Goal: Transaction & Acquisition: Obtain resource

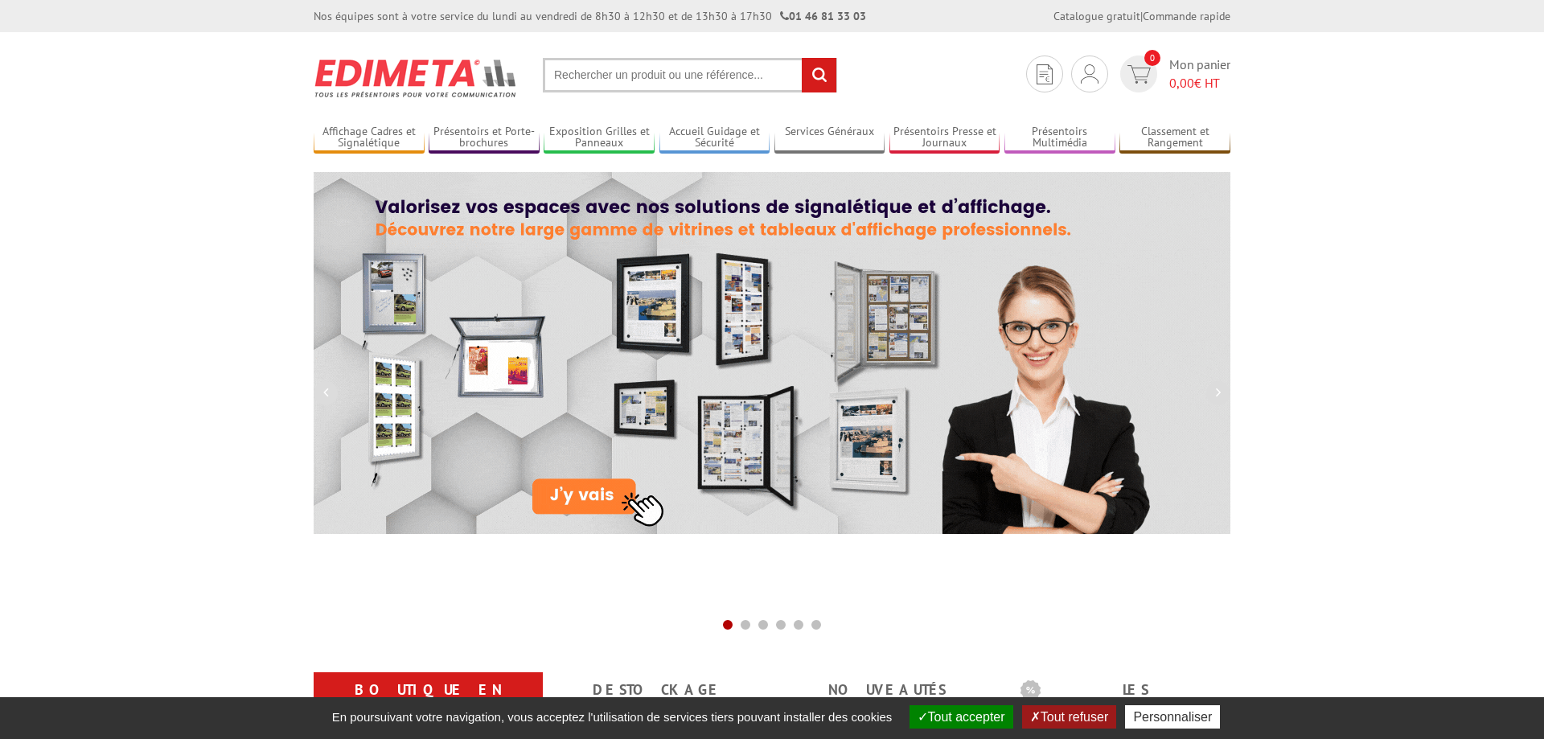
click at [596, 78] on input "text" at bounding box center [690, 75] width 294 height 35
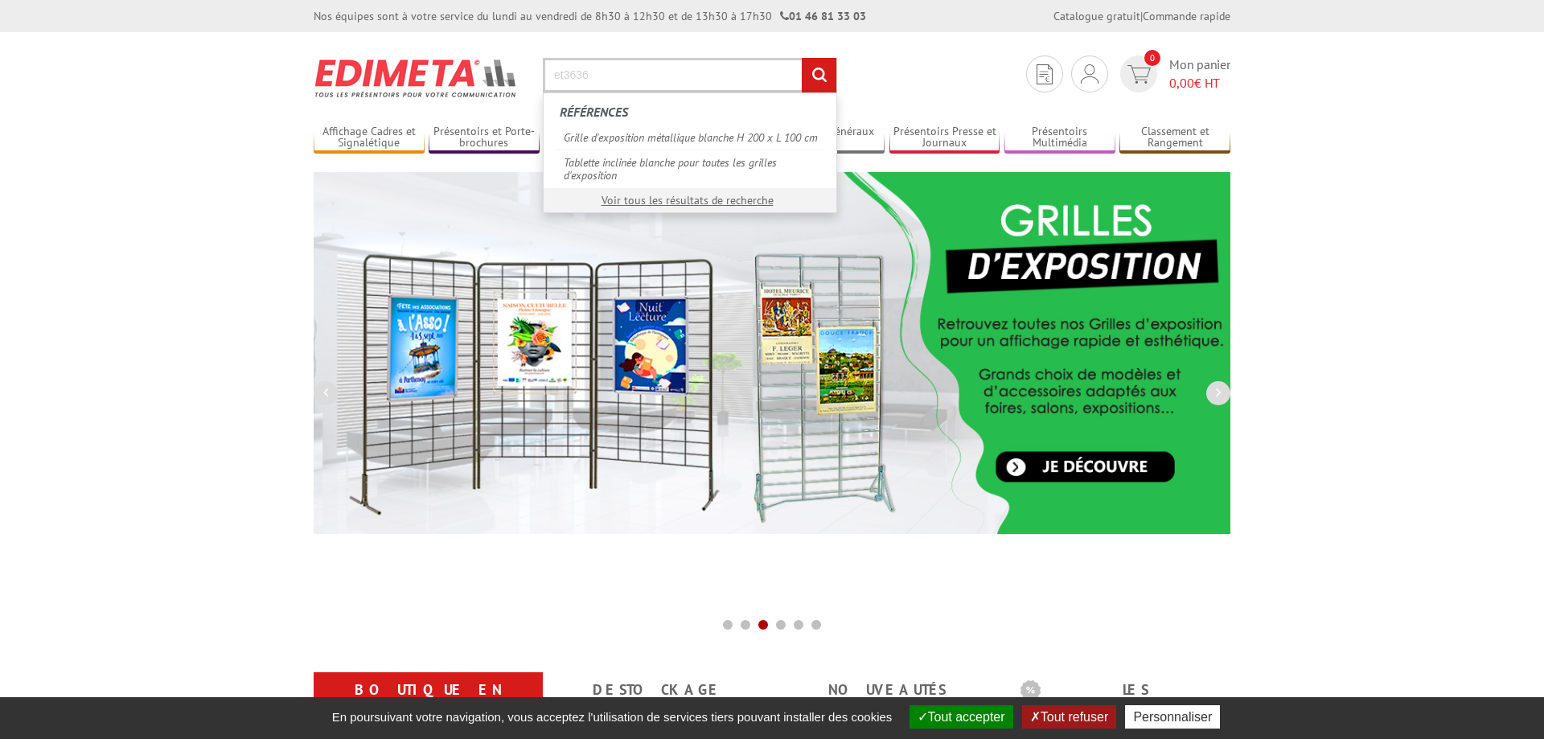
type input "et3636"
click at [815, 76] on input "rechercher" at bounding box center [819, 75] width 35 height 35
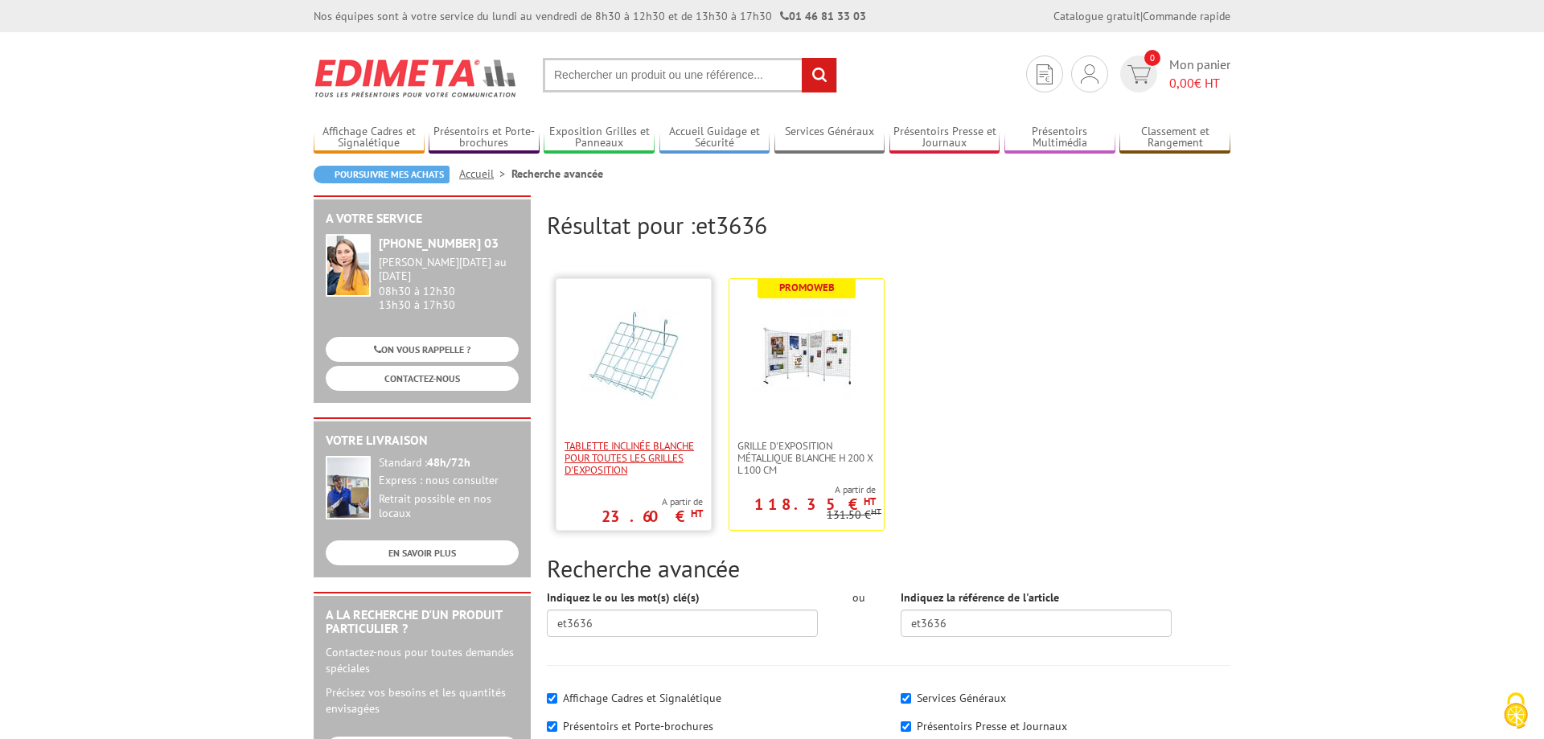
click at [618, 464] on span "Tablette inclinée blanche pour toutes les grilles d'exposition" at bounding box center [634, 458] width 138 height 36
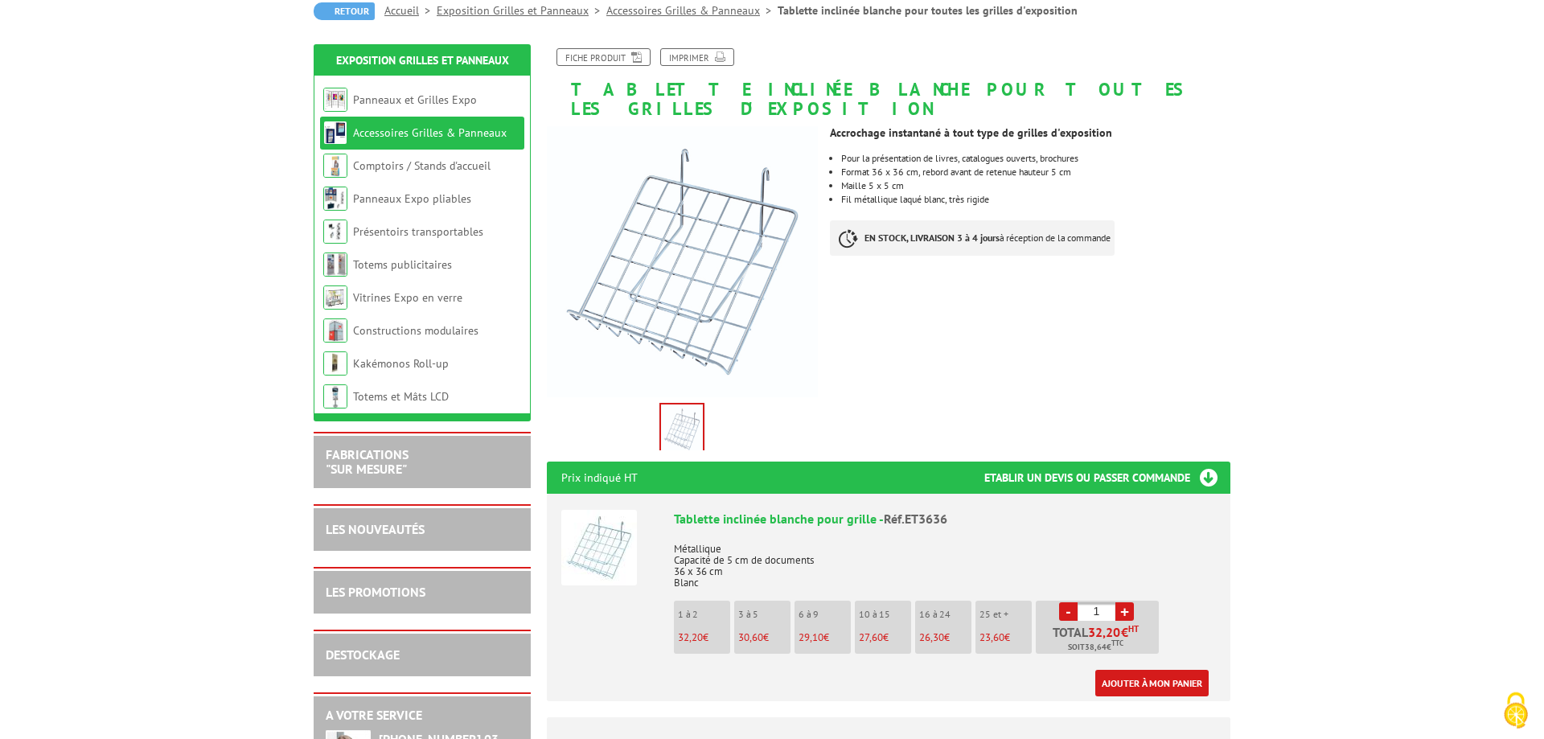
scroll to position [164, 0]
click at [1103, 602] on input "1" at bounding box center [1097, 611] width 38 height 18
type input "15"
click at [1125, 669] on link "Ajouter à mon panier" at bounding box center [1151, 682] width 113 height 27
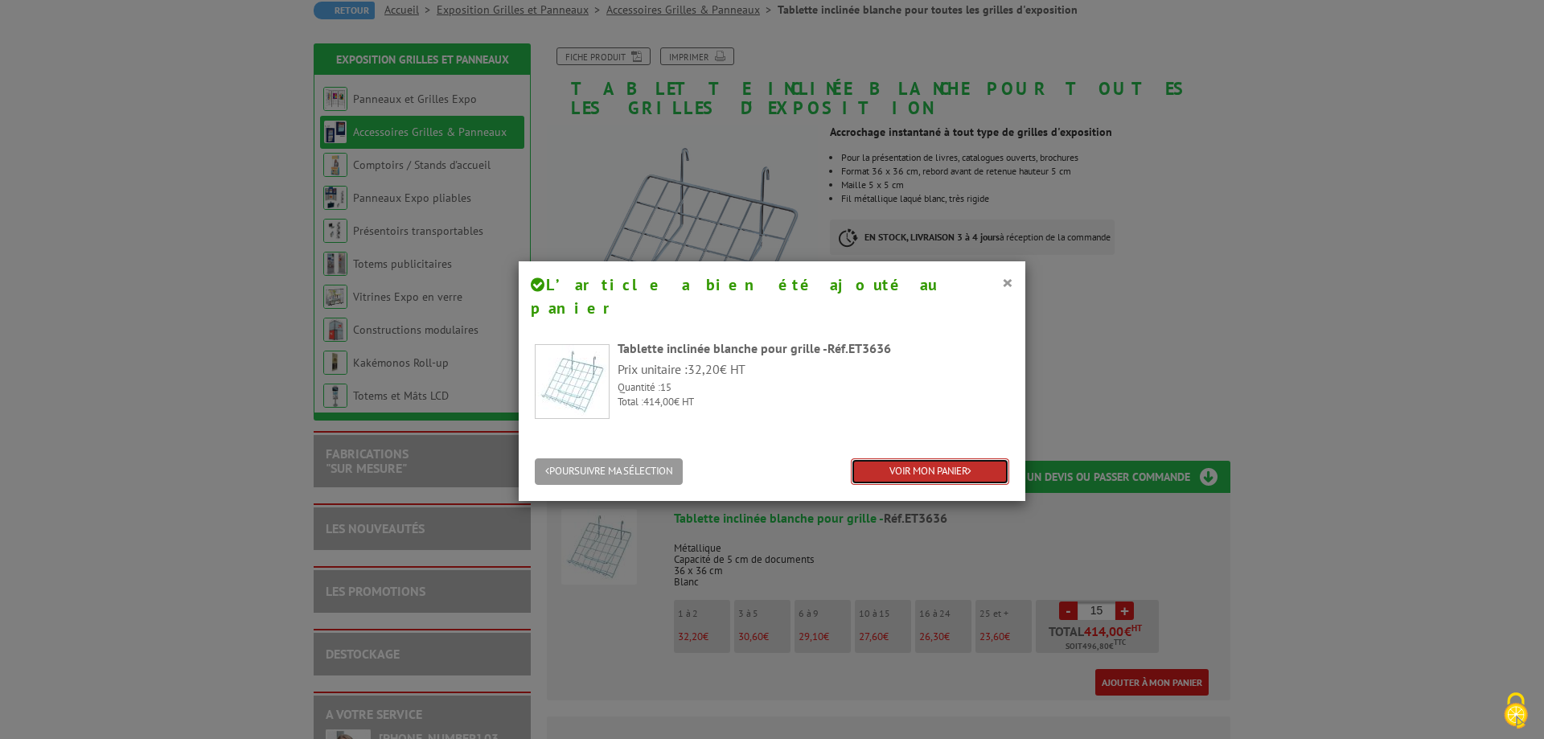
click at [906, 458] on link "VOIR MON PANIER" at bounding box center [930, 471] width 158 height 27
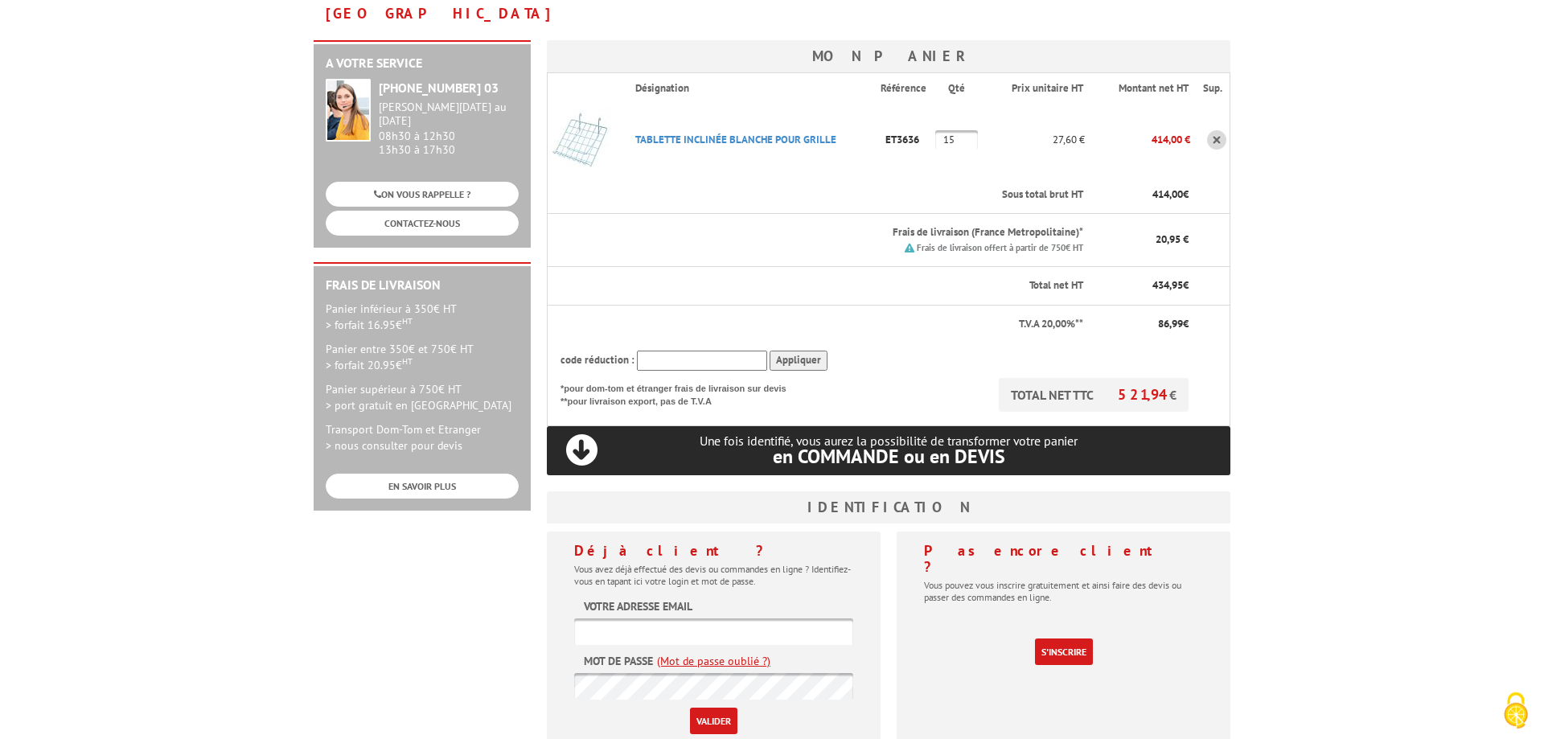
scroll to position [328, 0]
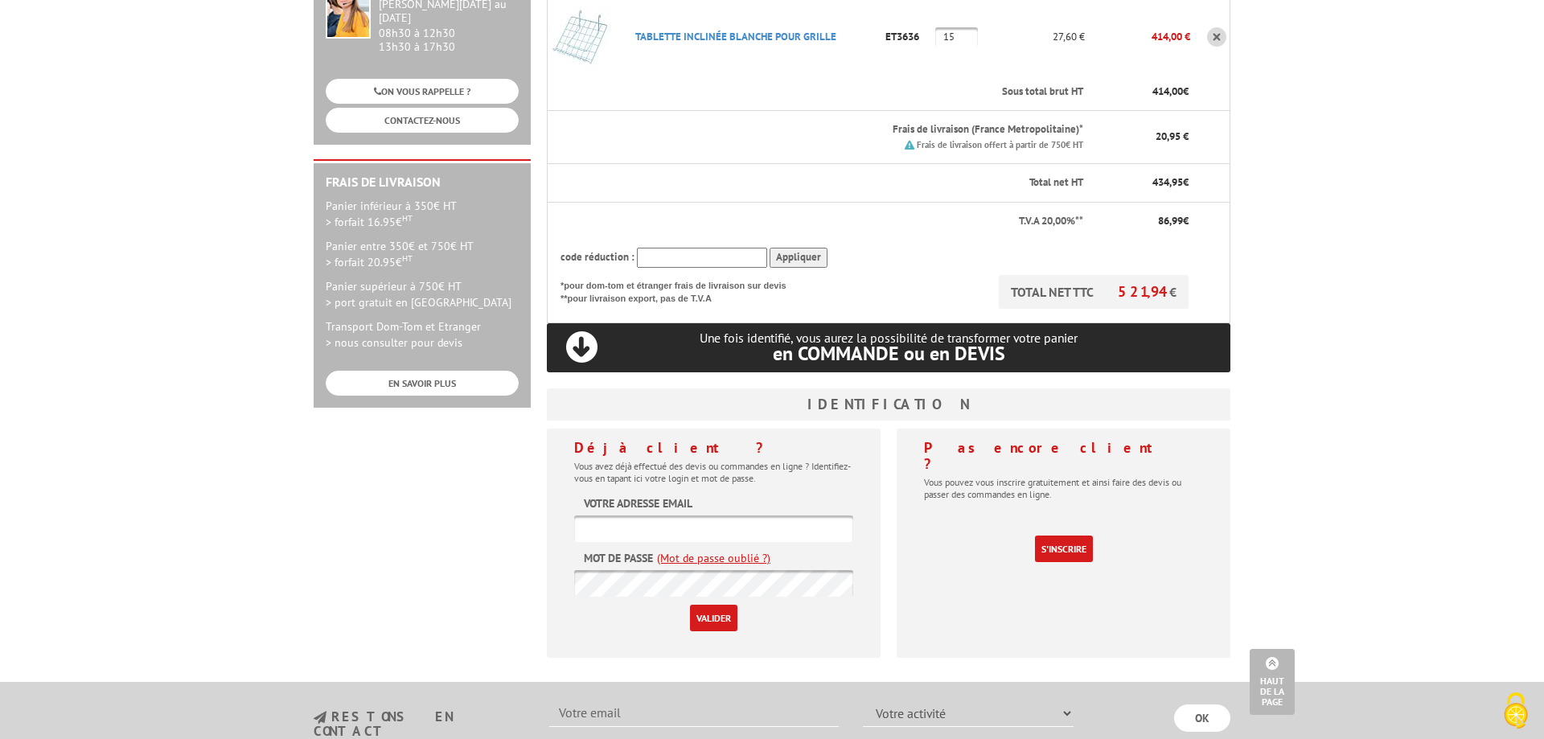
click at [657, 516] on input "text" at bounding box center [713, 529] width 279 height 27
type input "laure.baffier@univ-coterdazur.fr"
click at [690, 605] on input "Valider" at bounding box center [713, 618] width 47 height 27
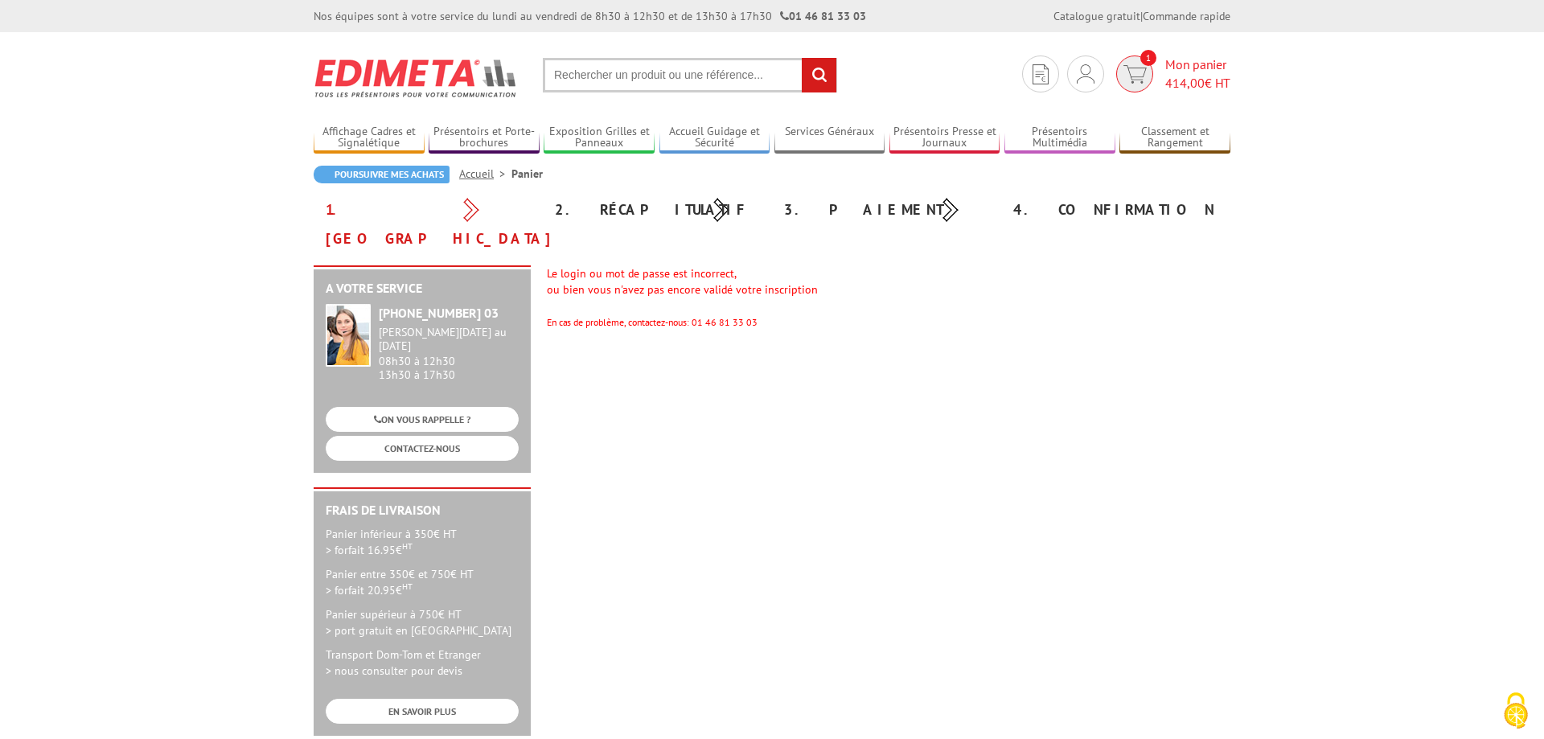
click at [1182, 89] on span "414,00" at bounding box center [1184, 83] width 39 height 16
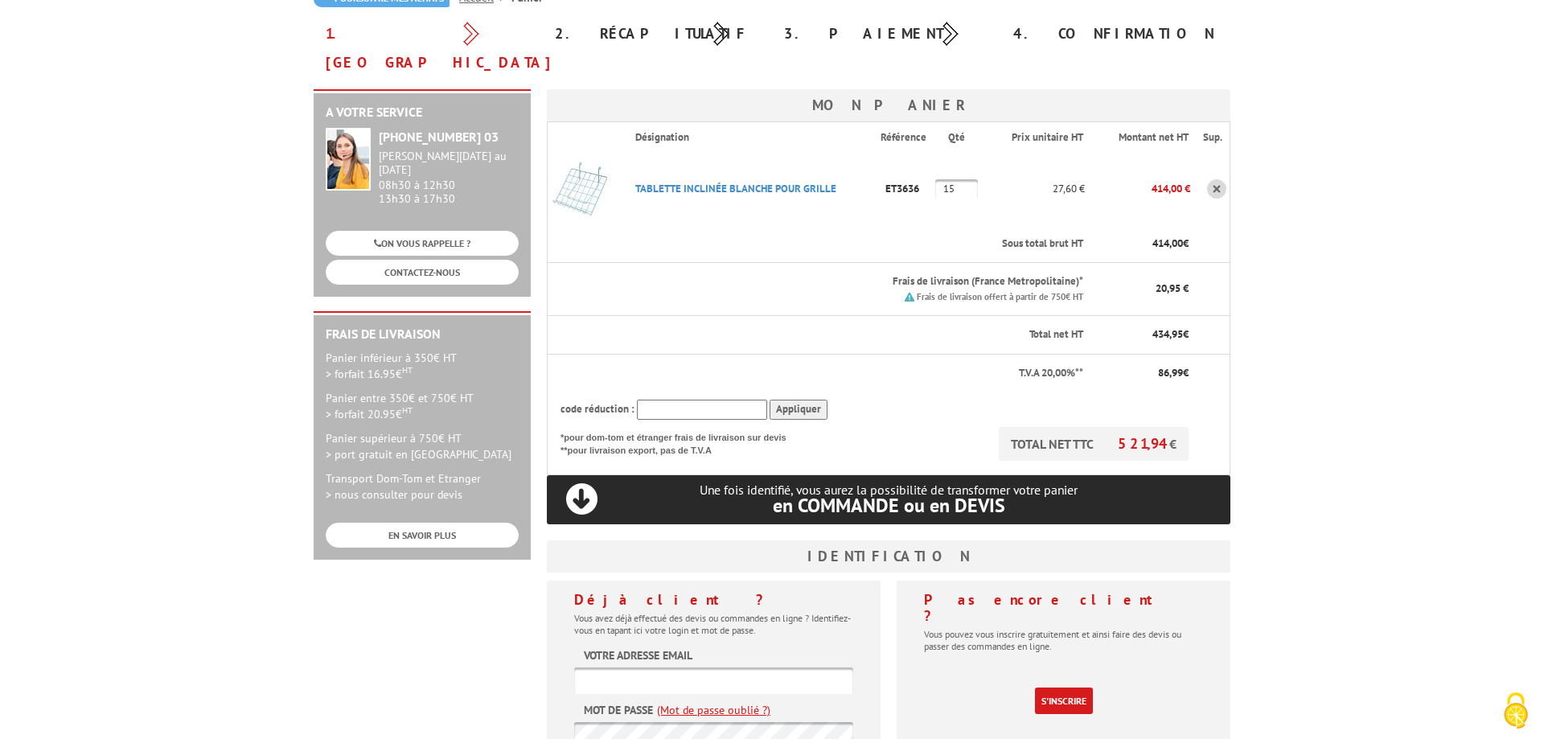
scroll to position [328, 0]
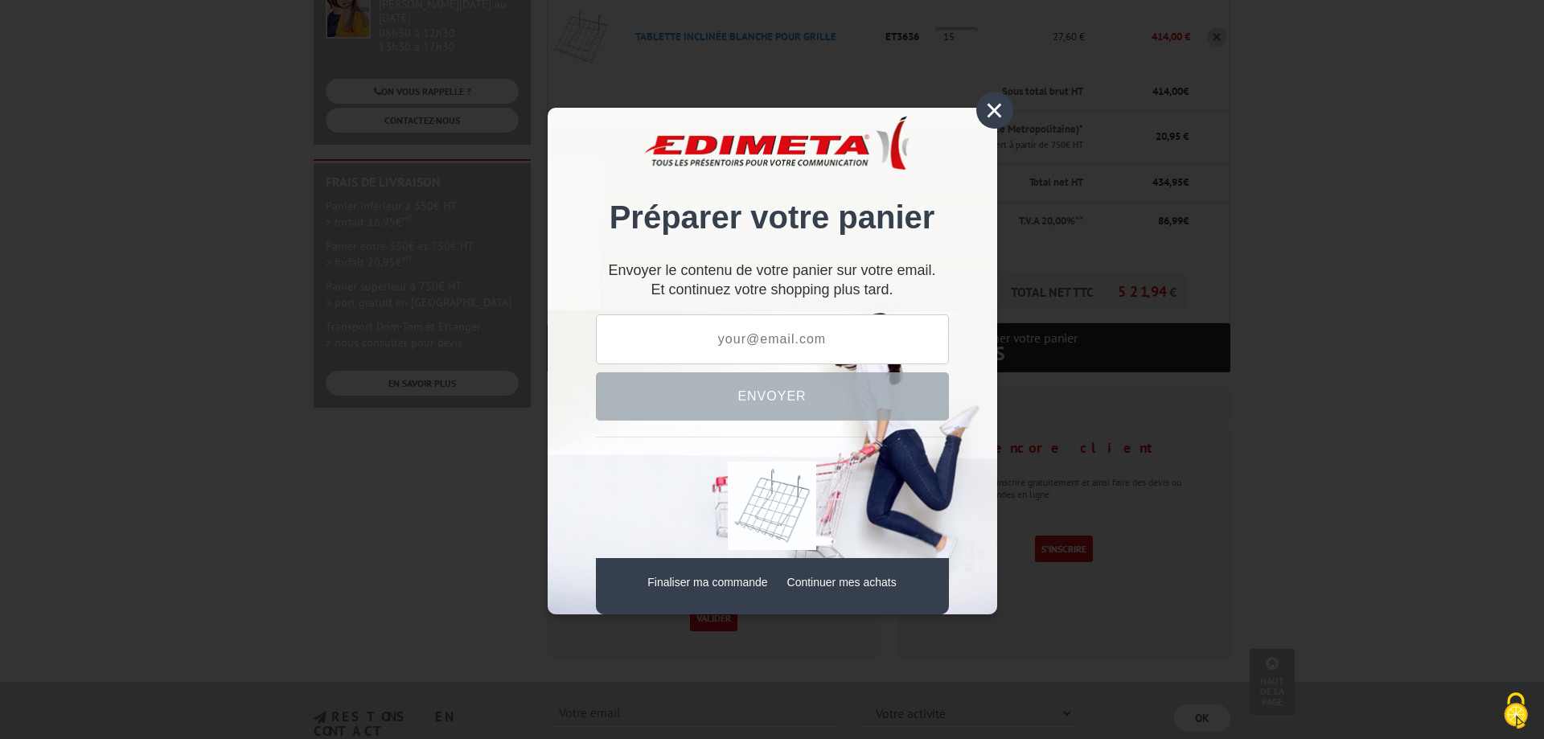
click at [984, 106] on div "×" at bounding box center [994, 110] width 37 height 37
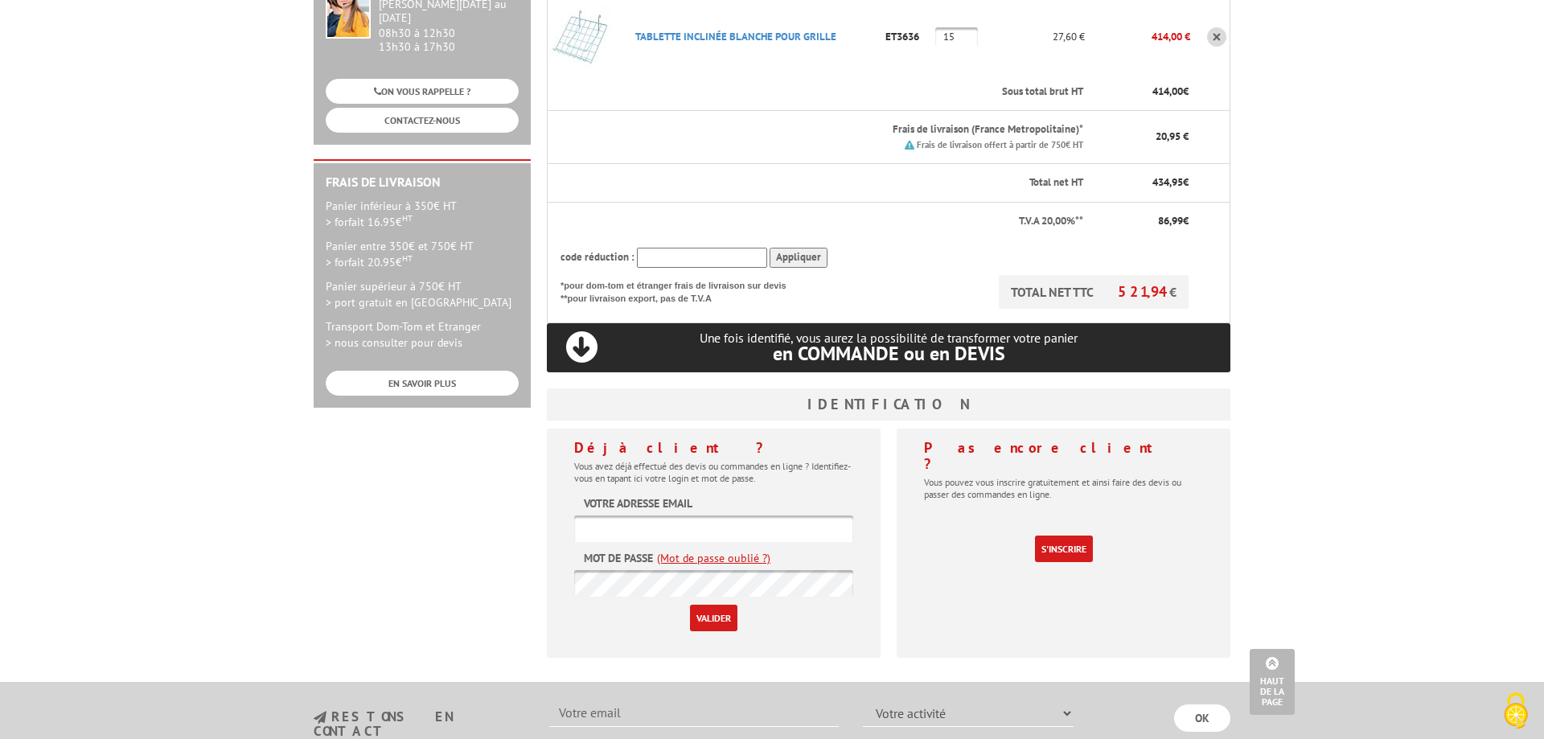
click at [664, 516] on input "text" at bounding box center [713, 529] width 279 height 27
type input "laure.baffier@univ-cotedazur.fr"
click at [711, 605] on input "Valider" at bounding box center [713, 618] width 47 height 27
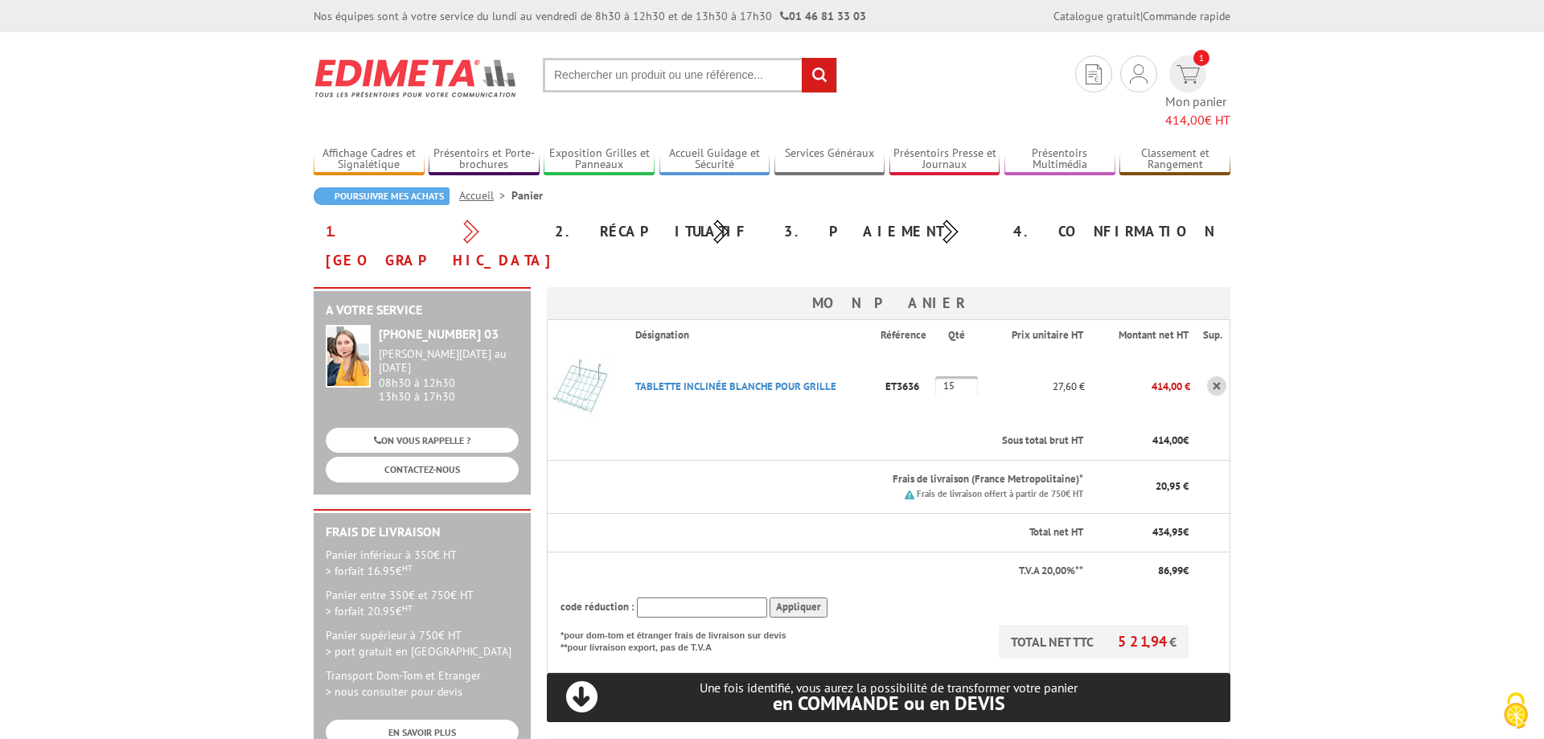
scroll to position [328, 0]
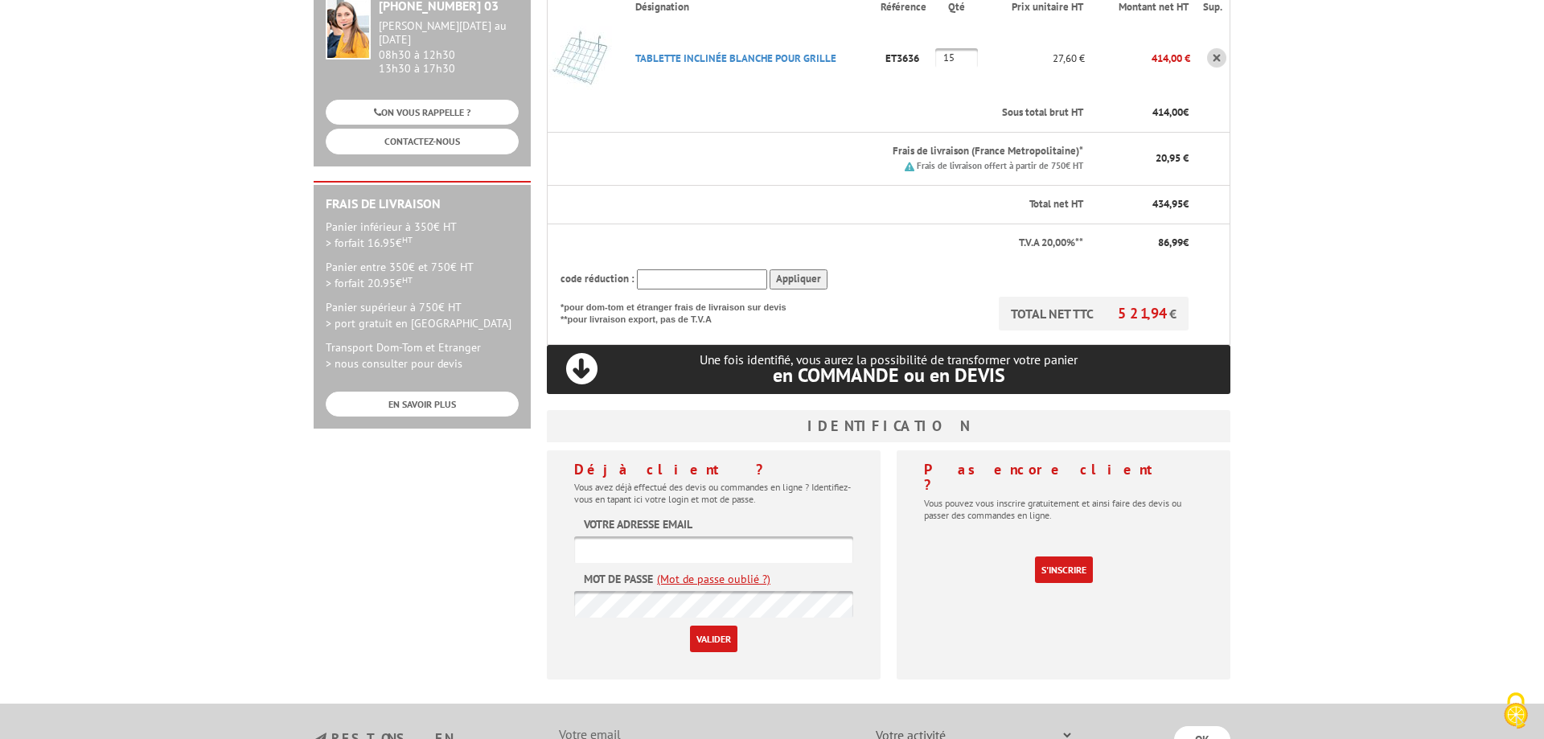
click at [659, 536] on input "text" at bounding box center [713, 549] width 279 height 27
type input "laure.baffier@unice.fr"
click at [725, 626] on input "Valider" at bounding box center [713, 639] width 47 height 27
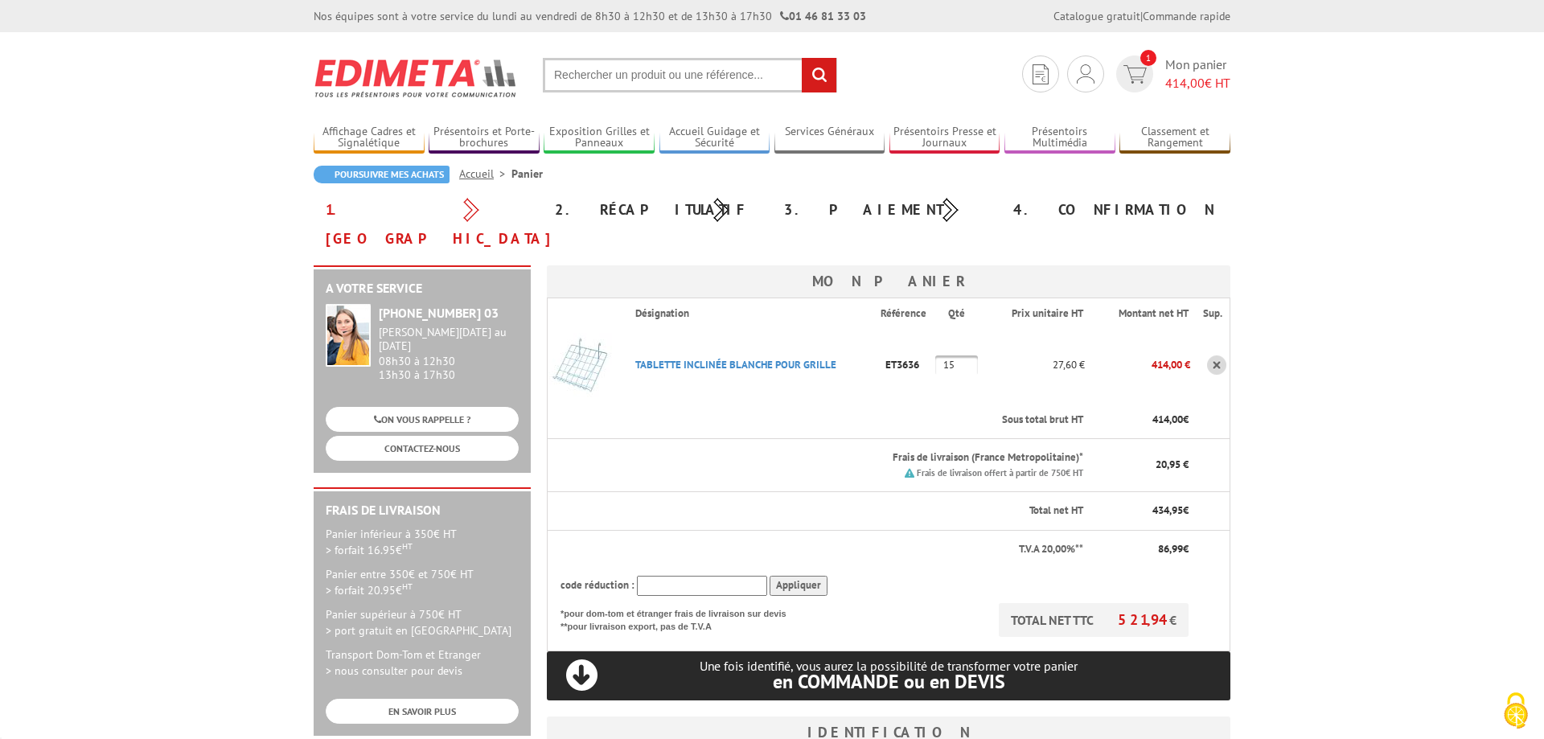
scroll to position [328, 0]
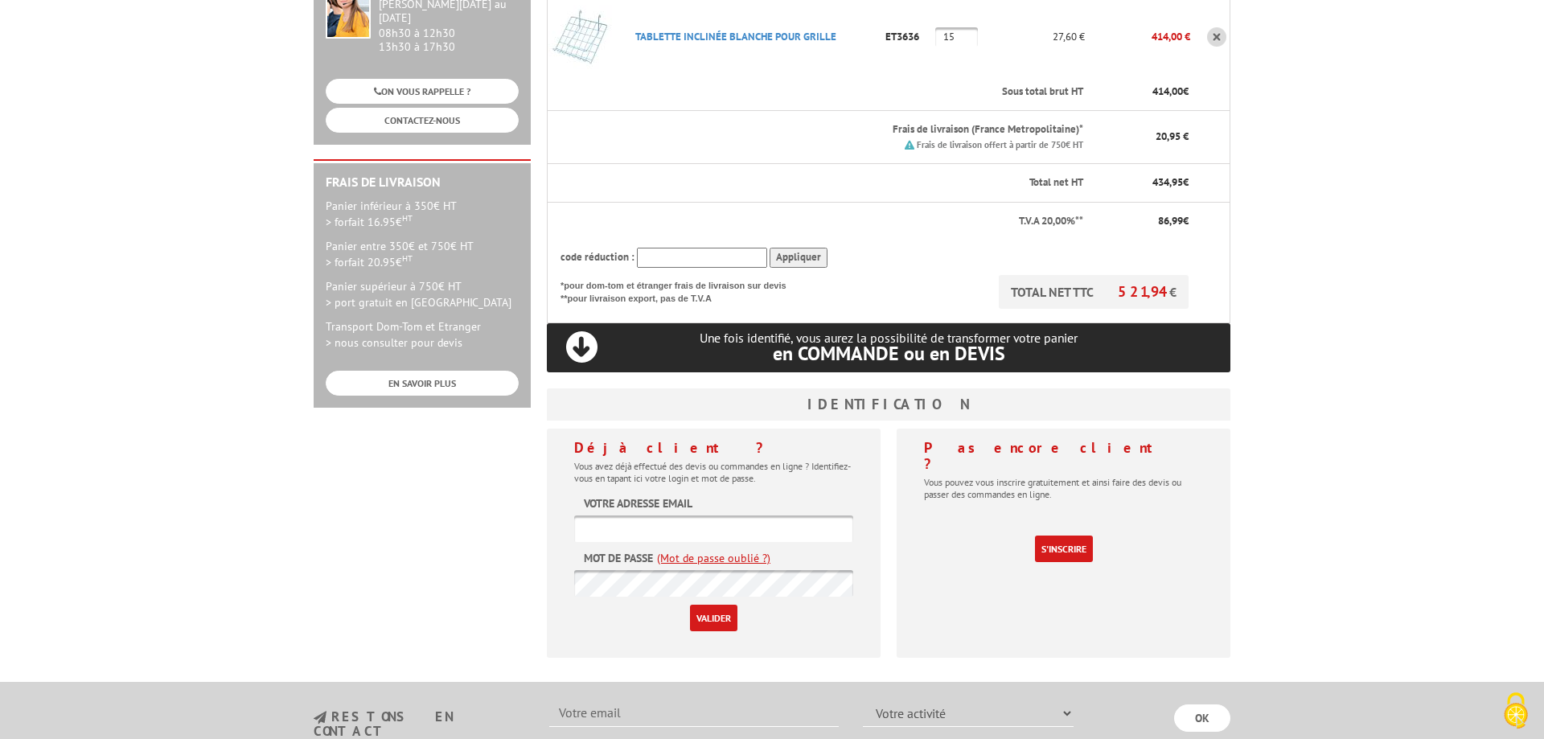
click at [631, 516] on input "text" at bounding box center [713, 529] width 279 height 27
type input "J"
type input "L"
type input "laure.baffier@univ-cotedazur.fr"
click at [701, 605] on input "Valider" at bounding box center [713, 618] width 47 height 27
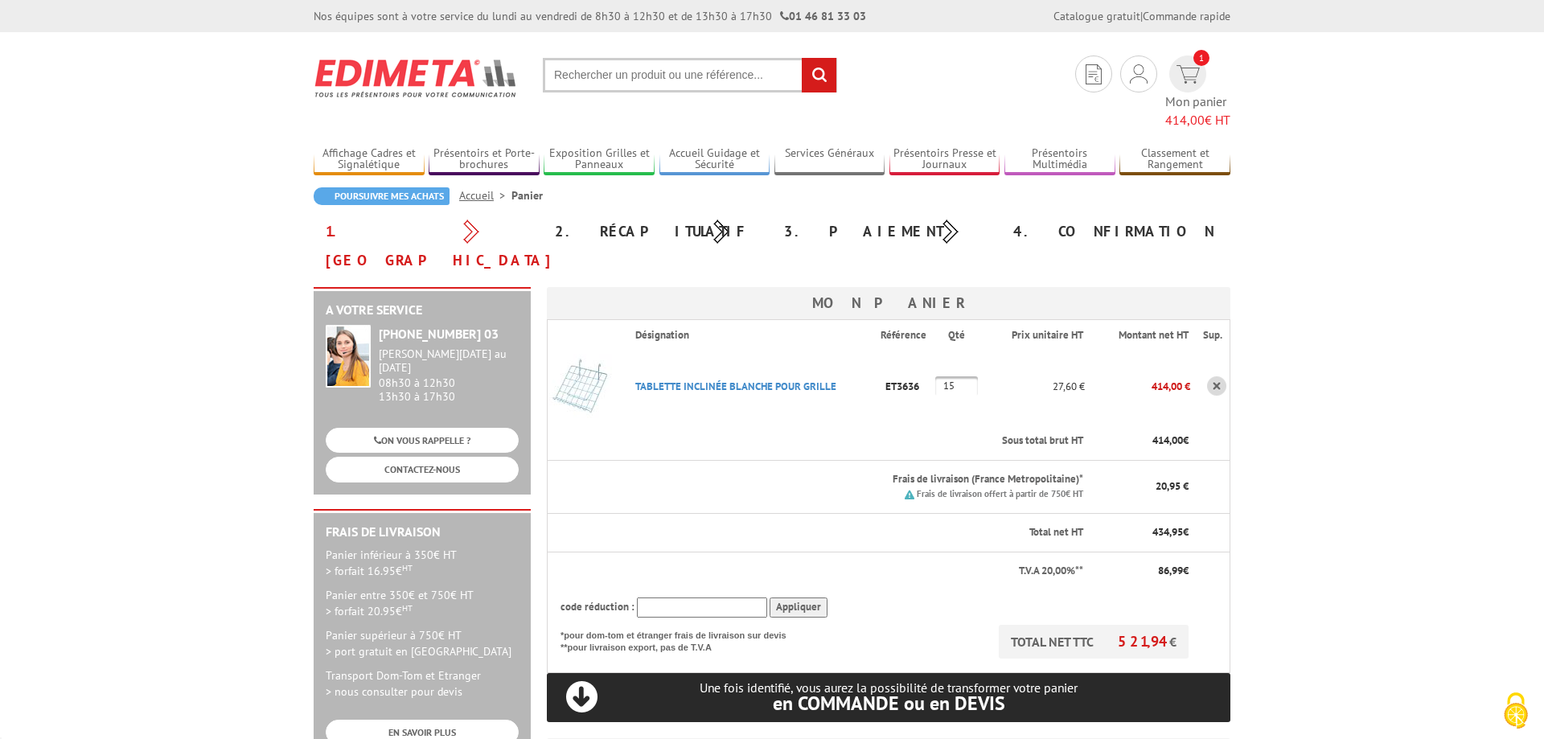
scroll to position [328, 0]
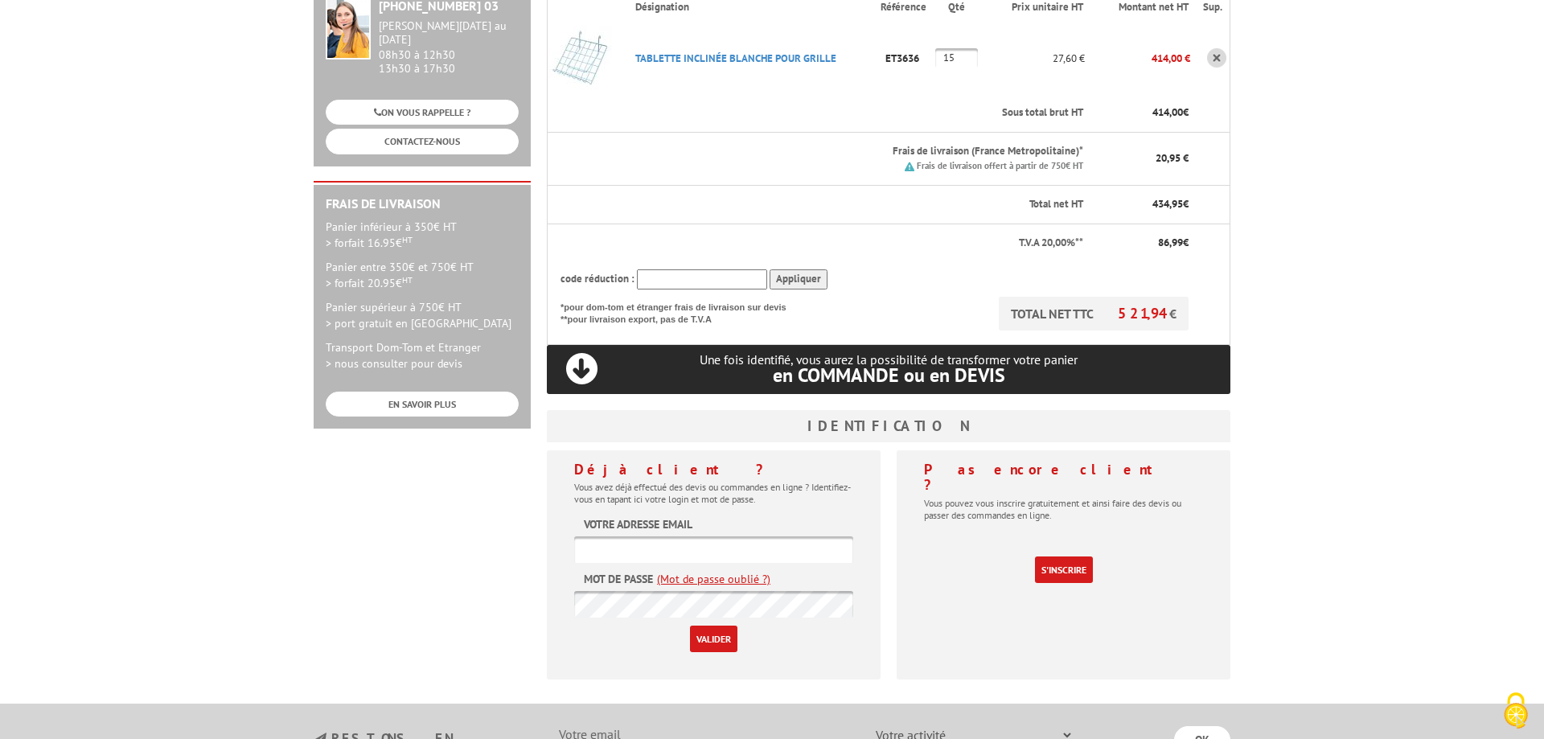
click at [707, 536] on input "text" at bounding box center [713, 549] width 279 height 27
type input "j"
type input "laure.baffier@univ-cotedazur.fr"
click at [708, 626] on input "Valider" at bounding box center [713, 639] width 47 height 27
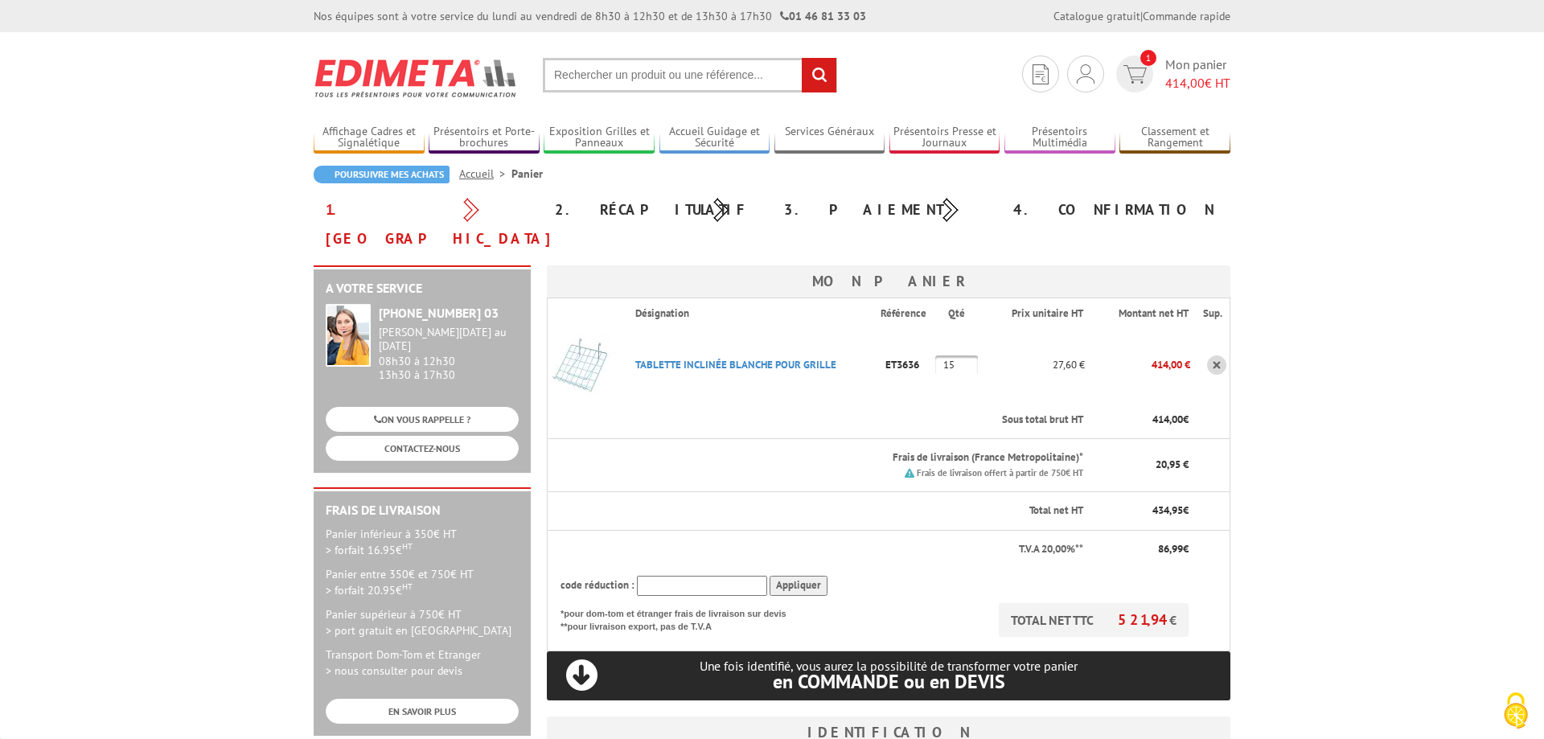
scroll to position [328, 0]
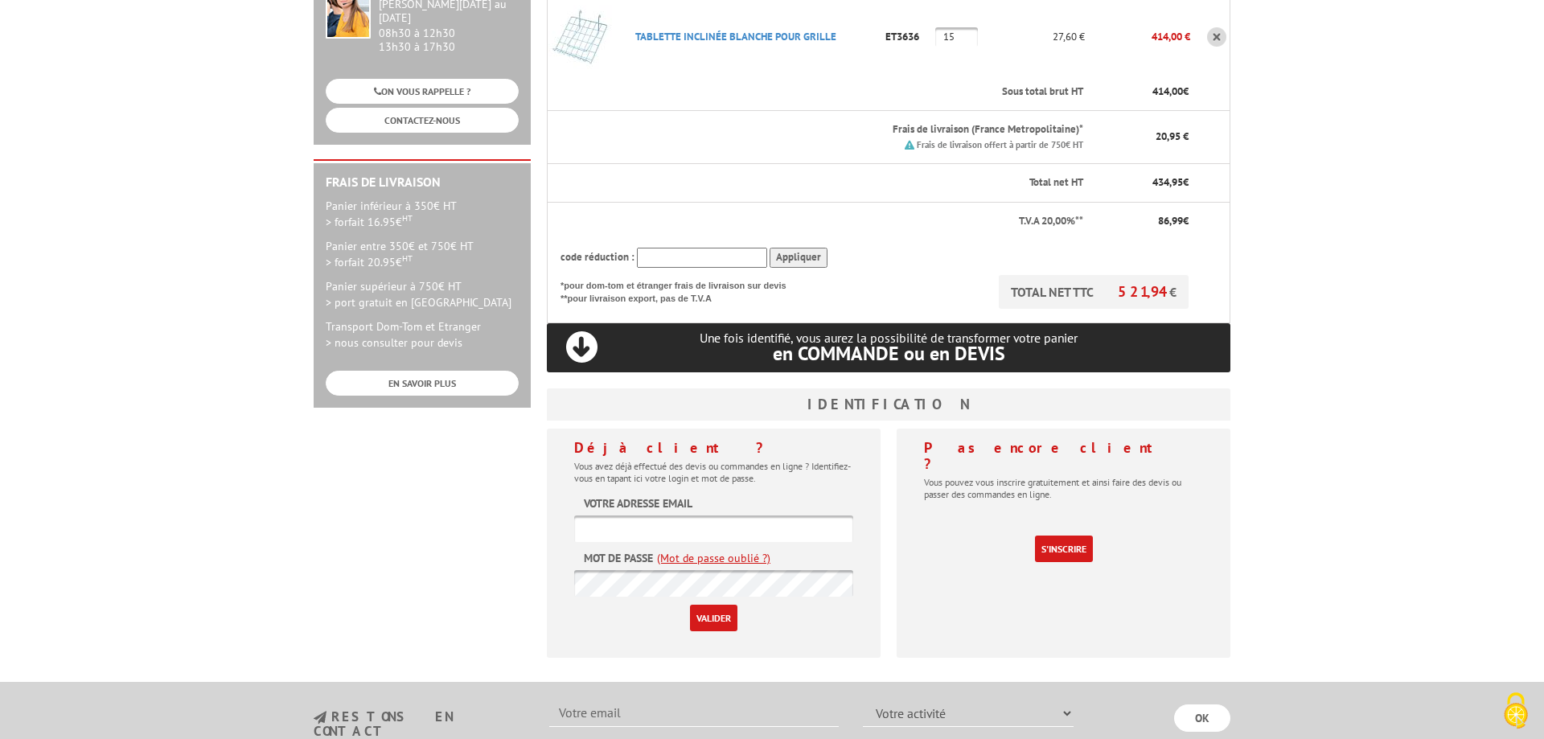
click at [659, 516] on input "text" at bounding box center [713, 529] width 279 height 27
type input "[EMAIL_ADDRESS][DOMAIN_NAME]"
click at [698, 550] on link "(Mot de passe oublié ?)" at bounding box center [713, 558] width 113 height 16
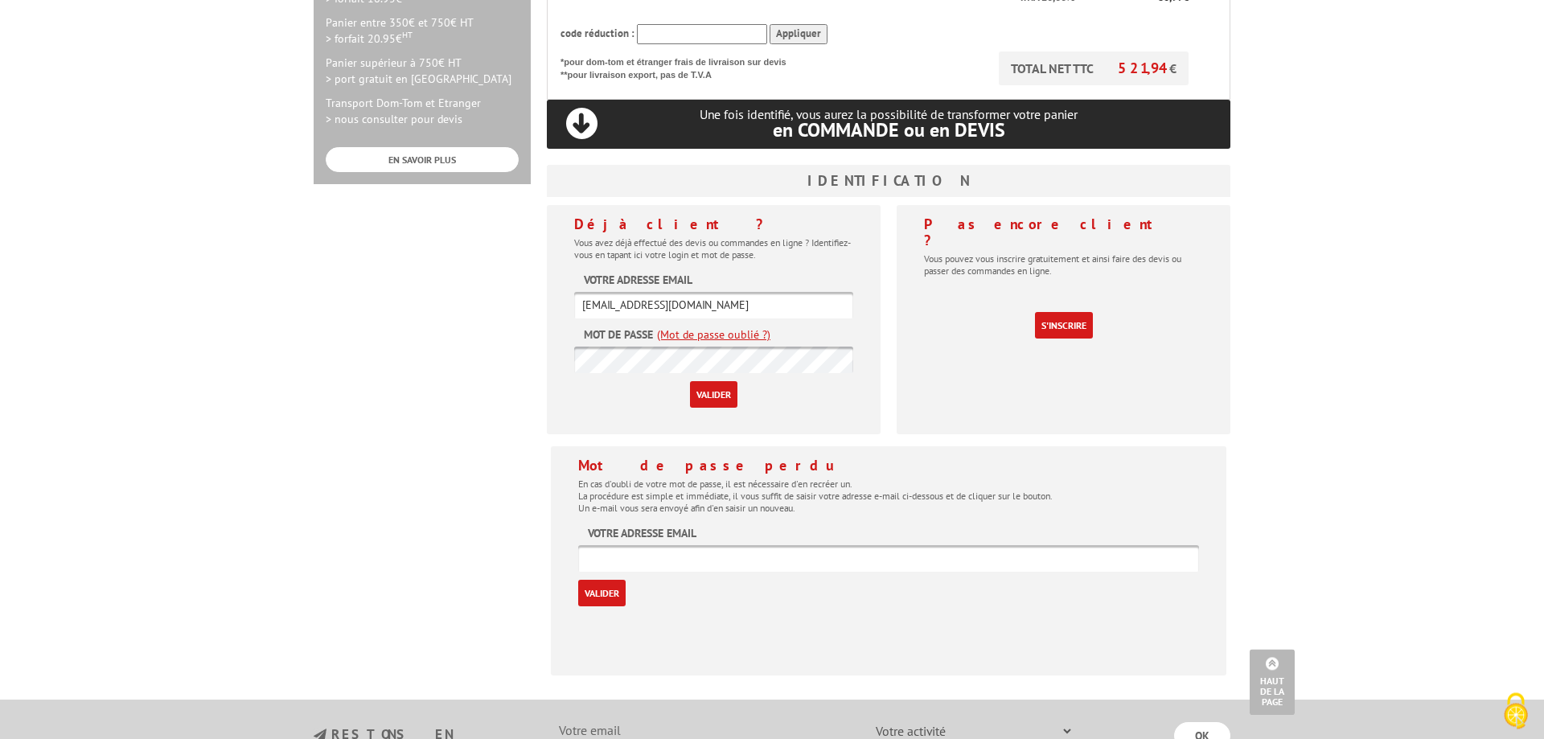
scroll to position [574, 0]
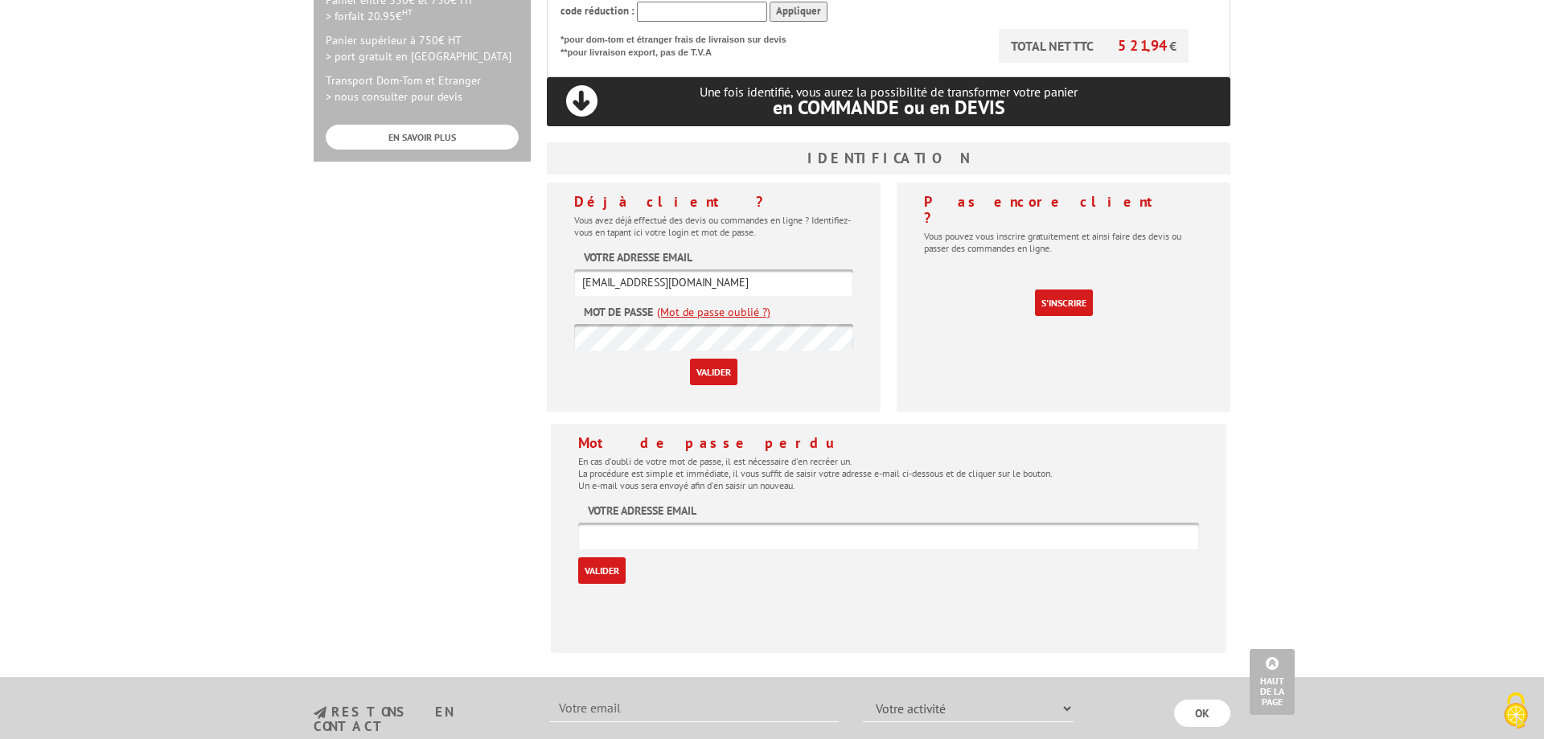
click at [623, 523] on input "text" at bounding box center [888, 536] width 621 height 27
type input "[EMAIL_ADDRESS][DOMAIN_NAME]"
click at [593, 557] on input "Valider" at bounding box center [601, 570] width 47 height 27
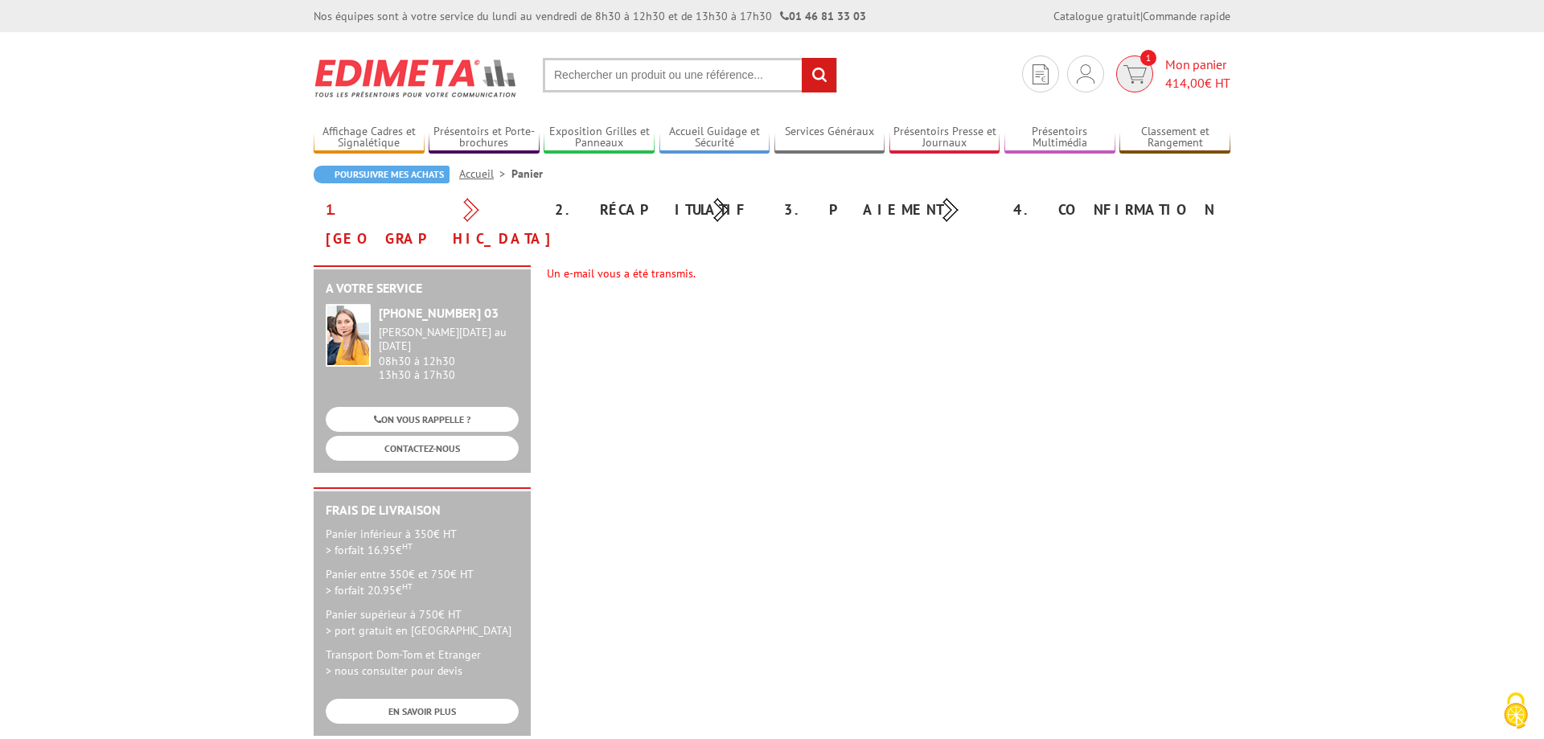
click at [1137, 84] on span "1" at bounding box center [1134, 73] width 37 height 37
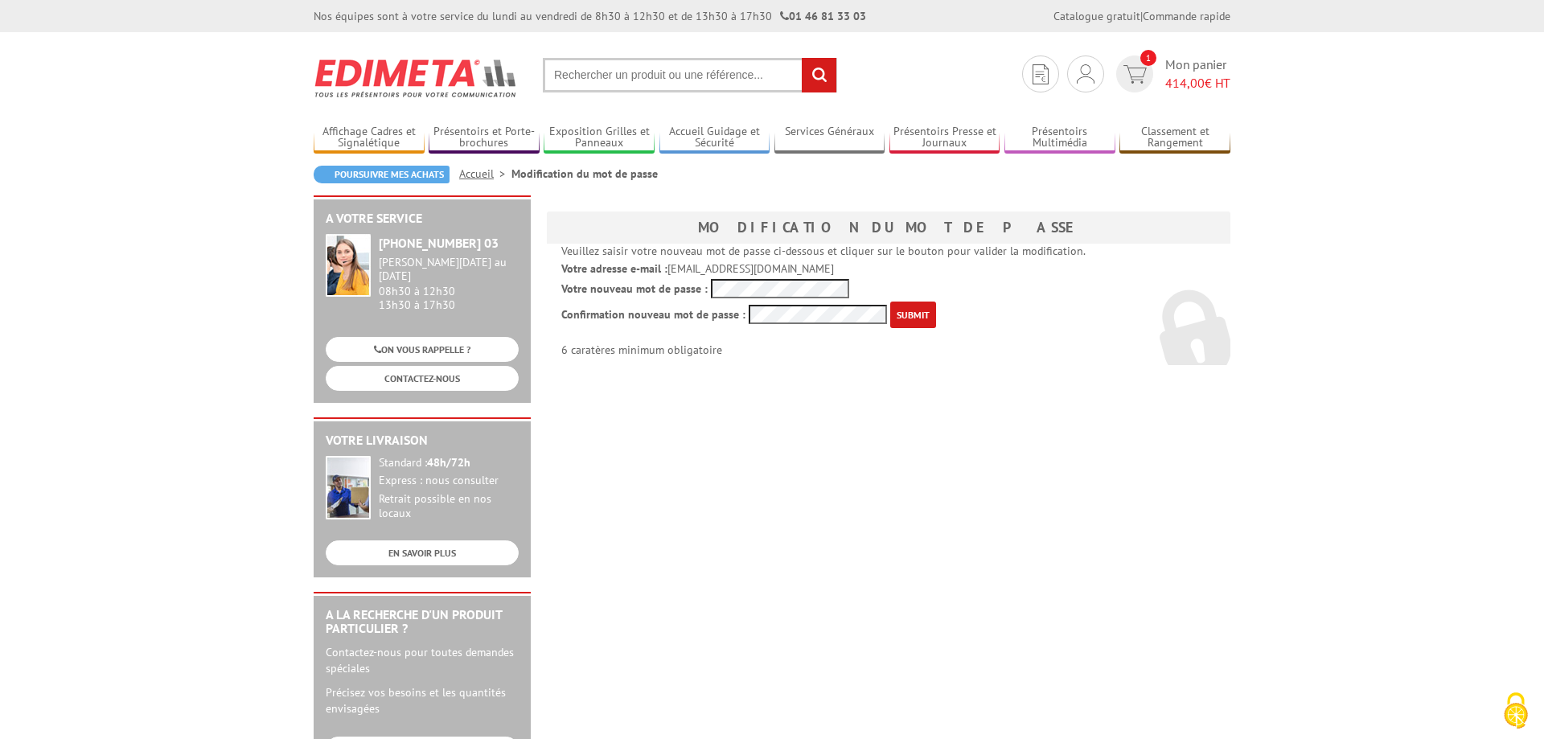
click at [914, 316] on input "submit" at bounding box center [913, 315] width 46 height 27
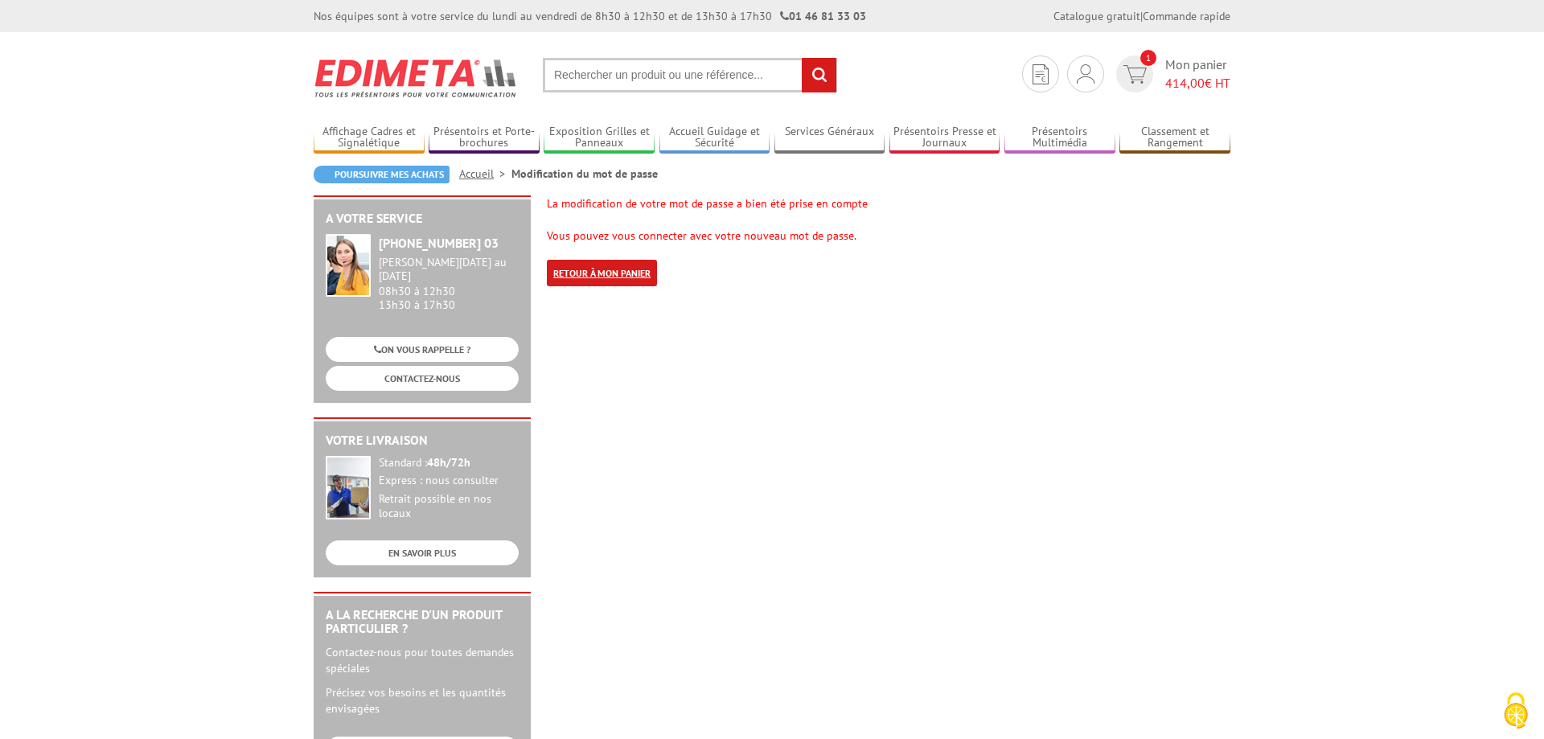
click at [600, 274] on link "Retour à mon panier" at bounding box center [602, 273] width 110 height 27
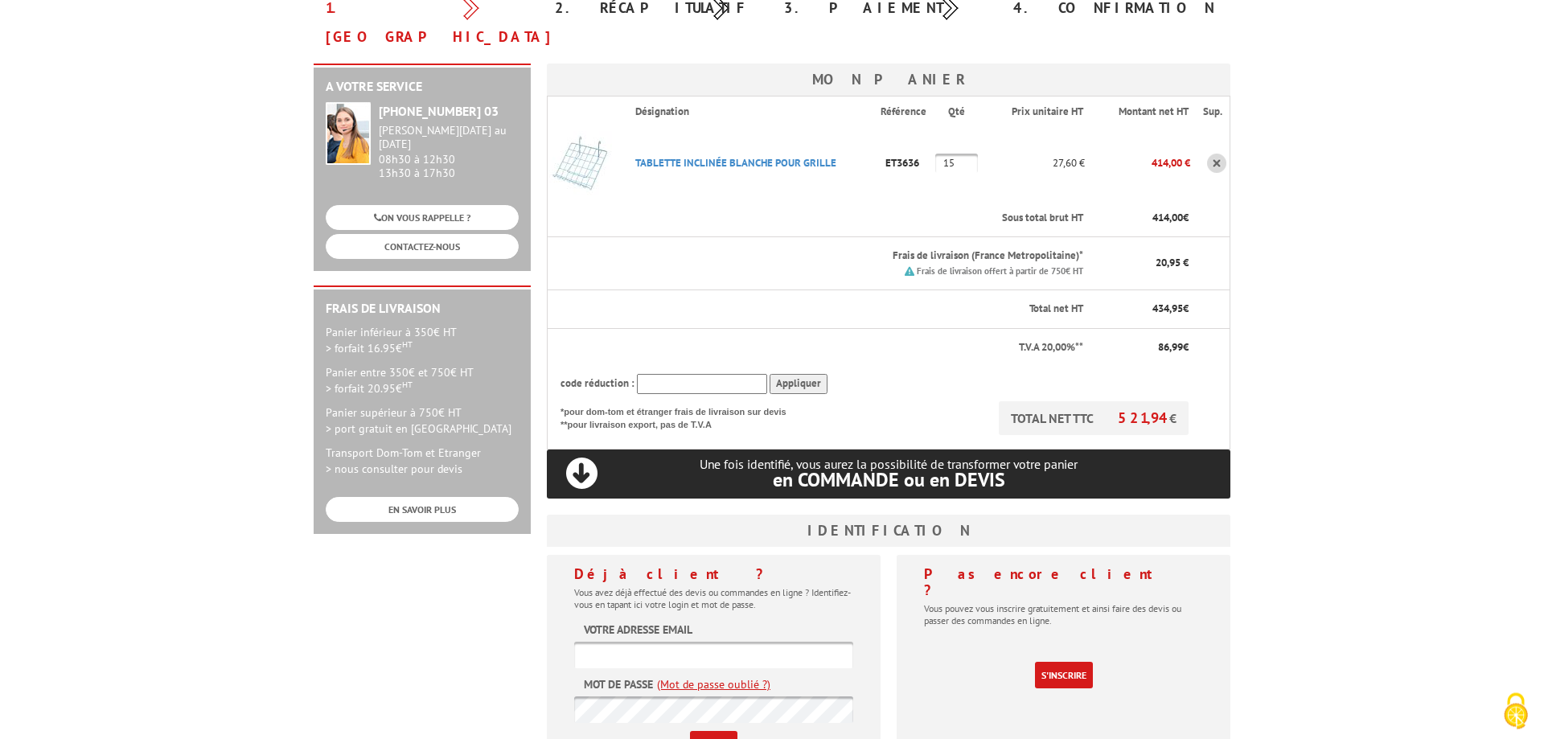
scroll to position [246, 0]
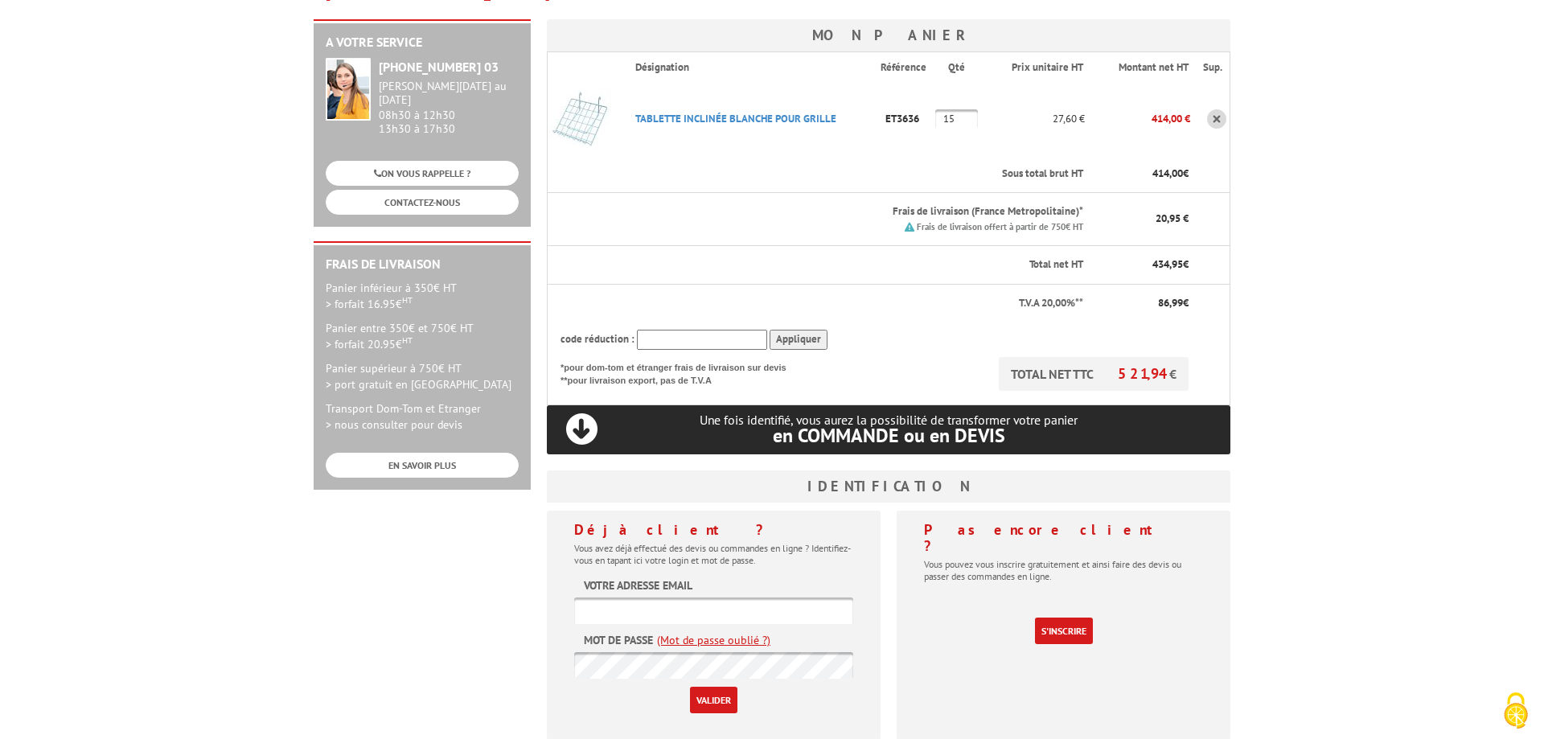
click at [612, 598] on input "text" at bounding box center [713, 611] width 279 height 27
type input "[EMAIL_ADDRESS][DOMAIN_NAME]"
click at [708, 687] on input "Valider" at bounding box center [713, 700] width 47 height 27
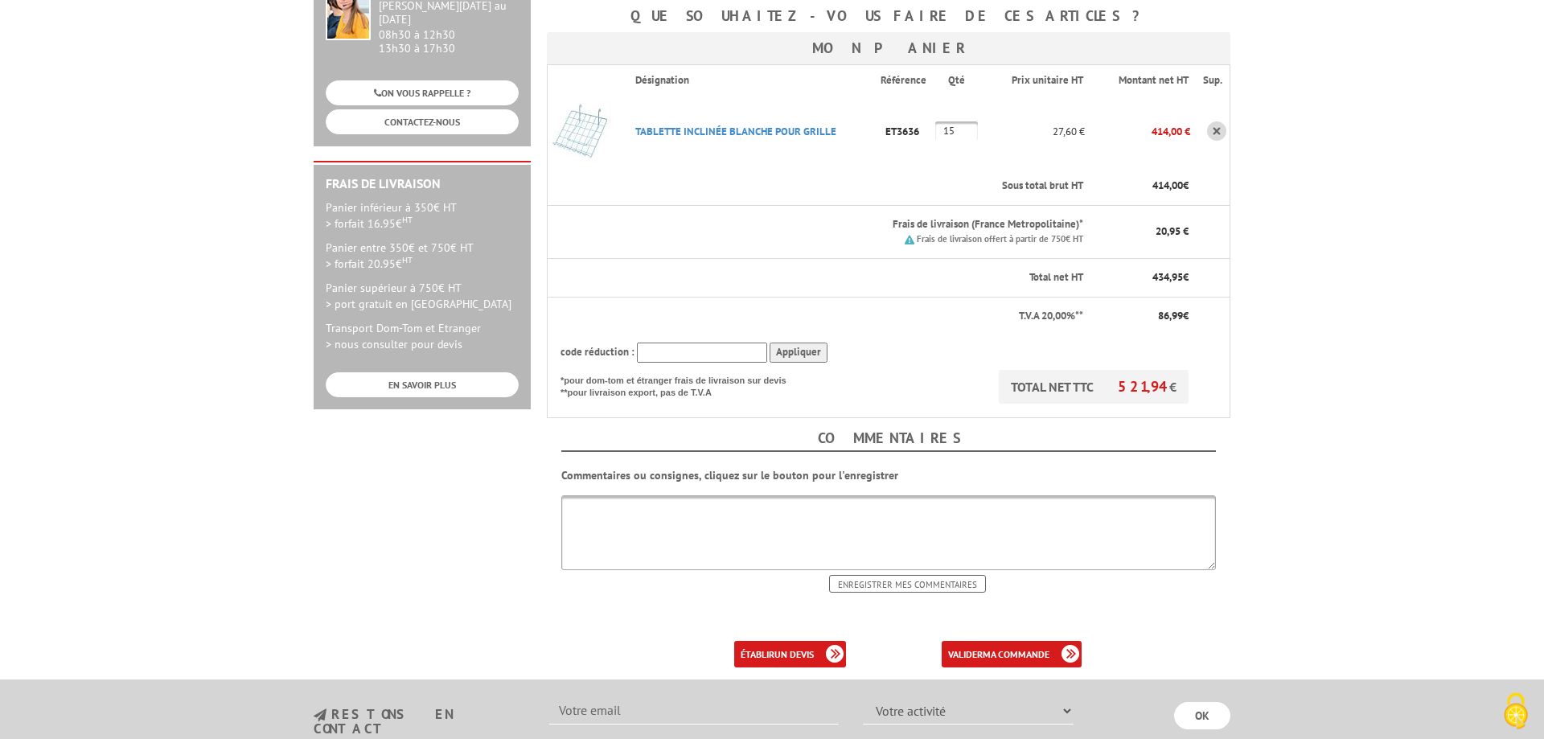
scroll to position [328, 0]
click at [776, 647] on b "un devis" at bounding box center [793, 653] width 39 height 12
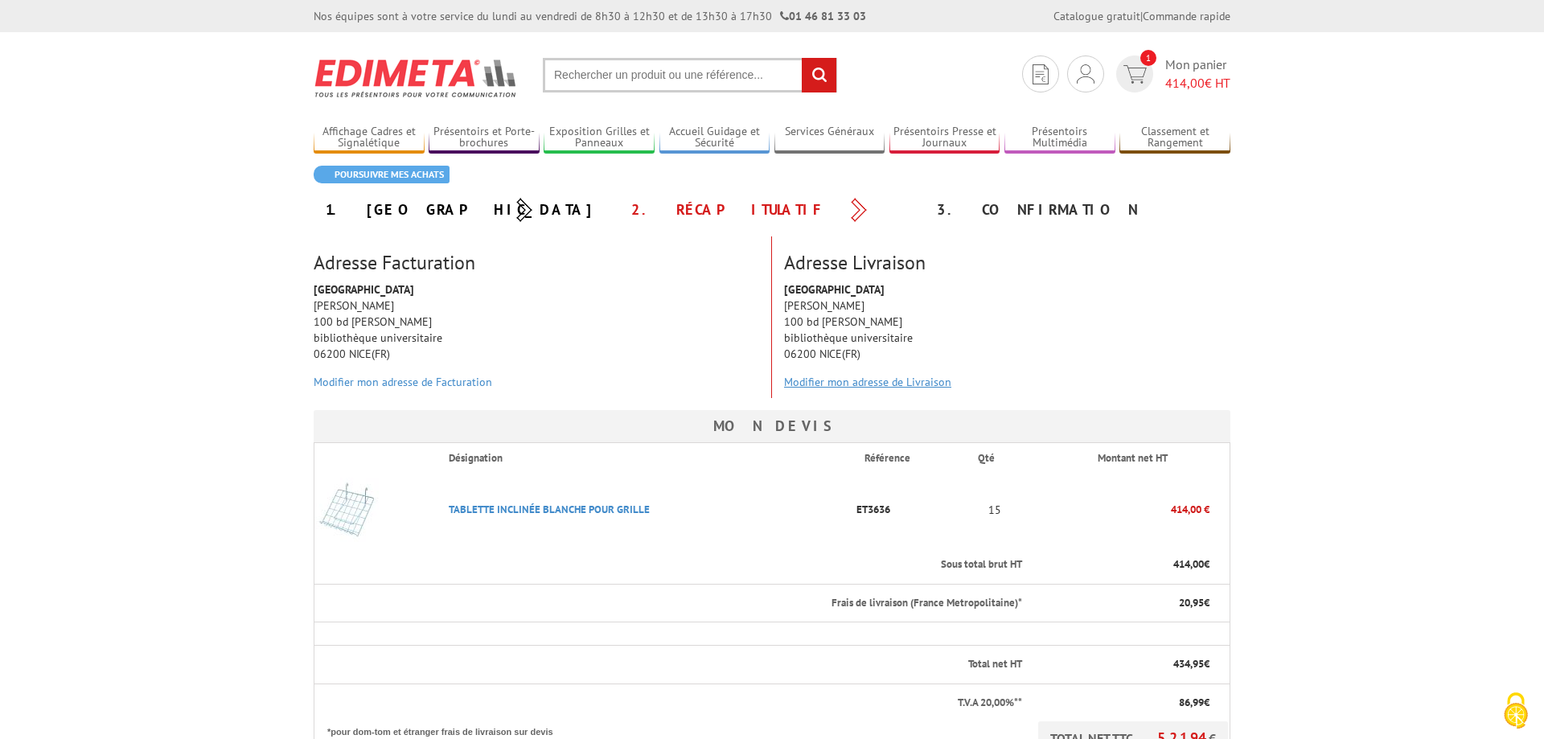
click at [861, 380] on link "Modifier mon adresse de Livraison" at bounding box center [867, 382] width 167 height 14
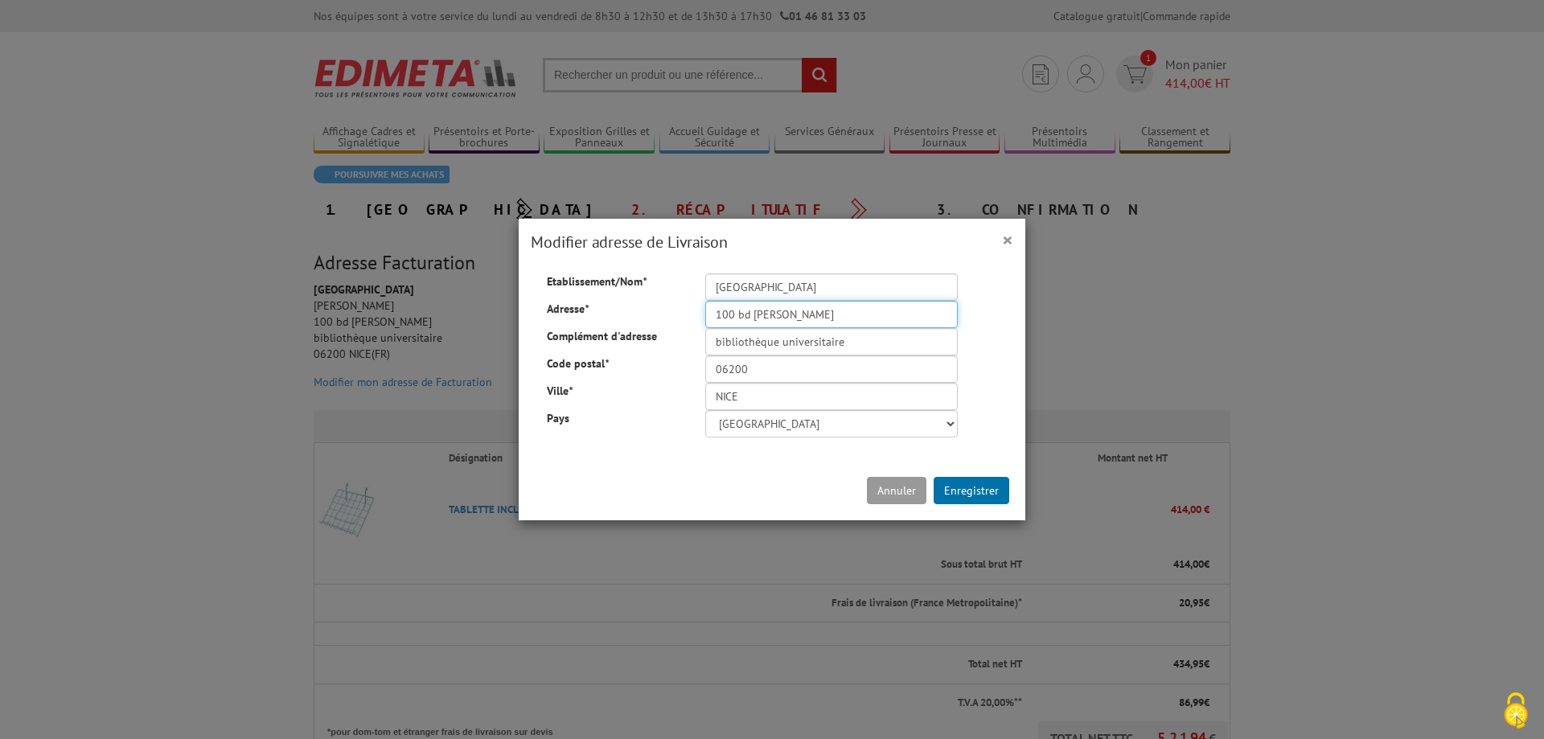
drag, startPoint x: 813, startPoint y: 314, endPoint x: 709, endPoint y: 318, distance: 103.9
click at [709, 318] on input "100 bd E Herriot" at bounding box center [831, 314] width 253 height 27
drag, startPoint x: 709, startPoint y: 320, endPoint x: 807, endPoint y: 302, distance: 99.7
click at [807, 302] on input "100 bd E Herriot" at bounding box center [831, 314] width 253 height 27
type input "25 ave F Mitterrand"
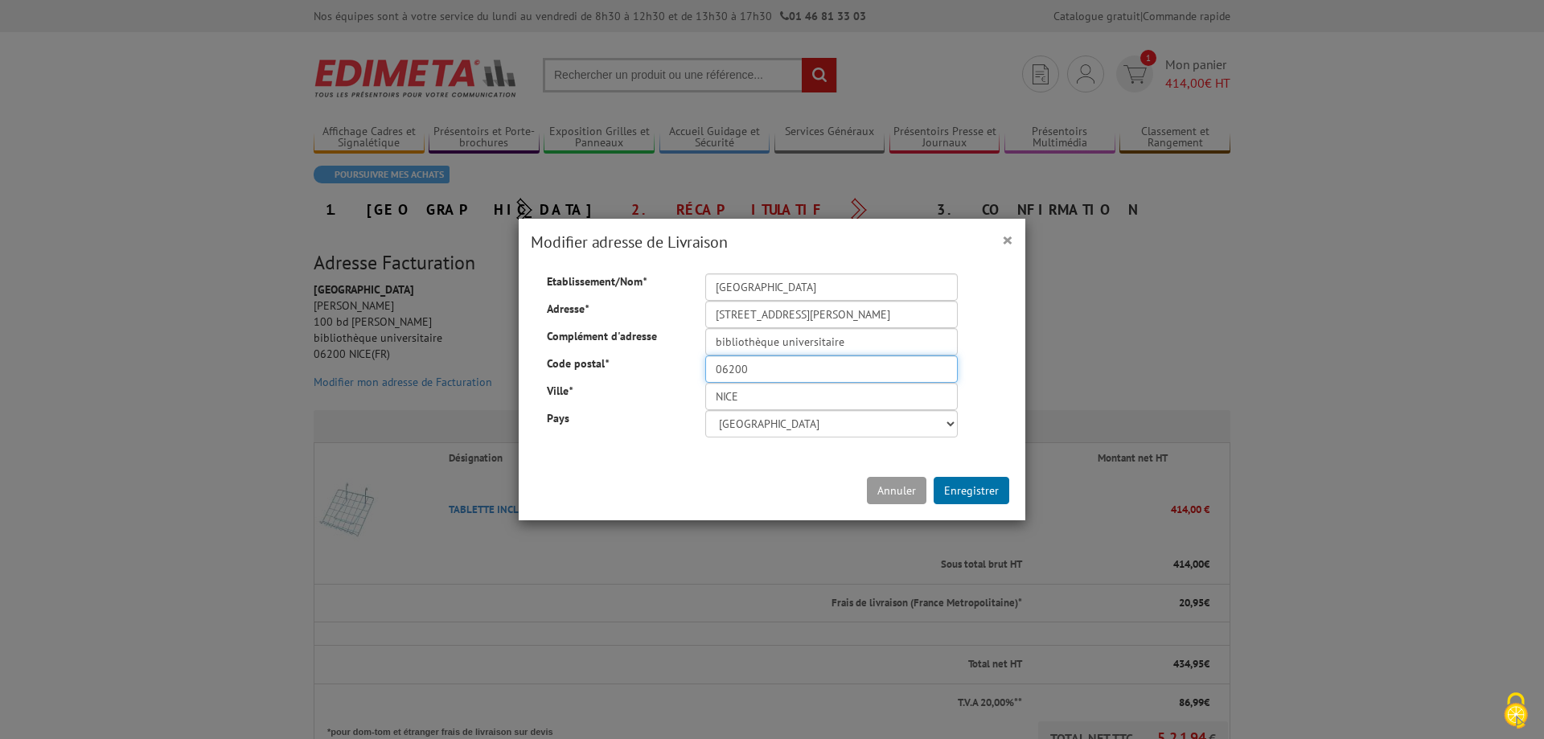
drag, startPoint x: 728, startPoint y: 371, endPoint x: 752, endPoint y: 371, distance: 24.1
click at [752, 371] on input "06200" at bounding box center [831, 368] width 253 height 27
type input "06357"
click at [848, 344] on input "bibliothèque universitaire" at bounding box center [831, 341] width 253 height 27
type input "bibliothèque universitaire St Jean d'Angély"
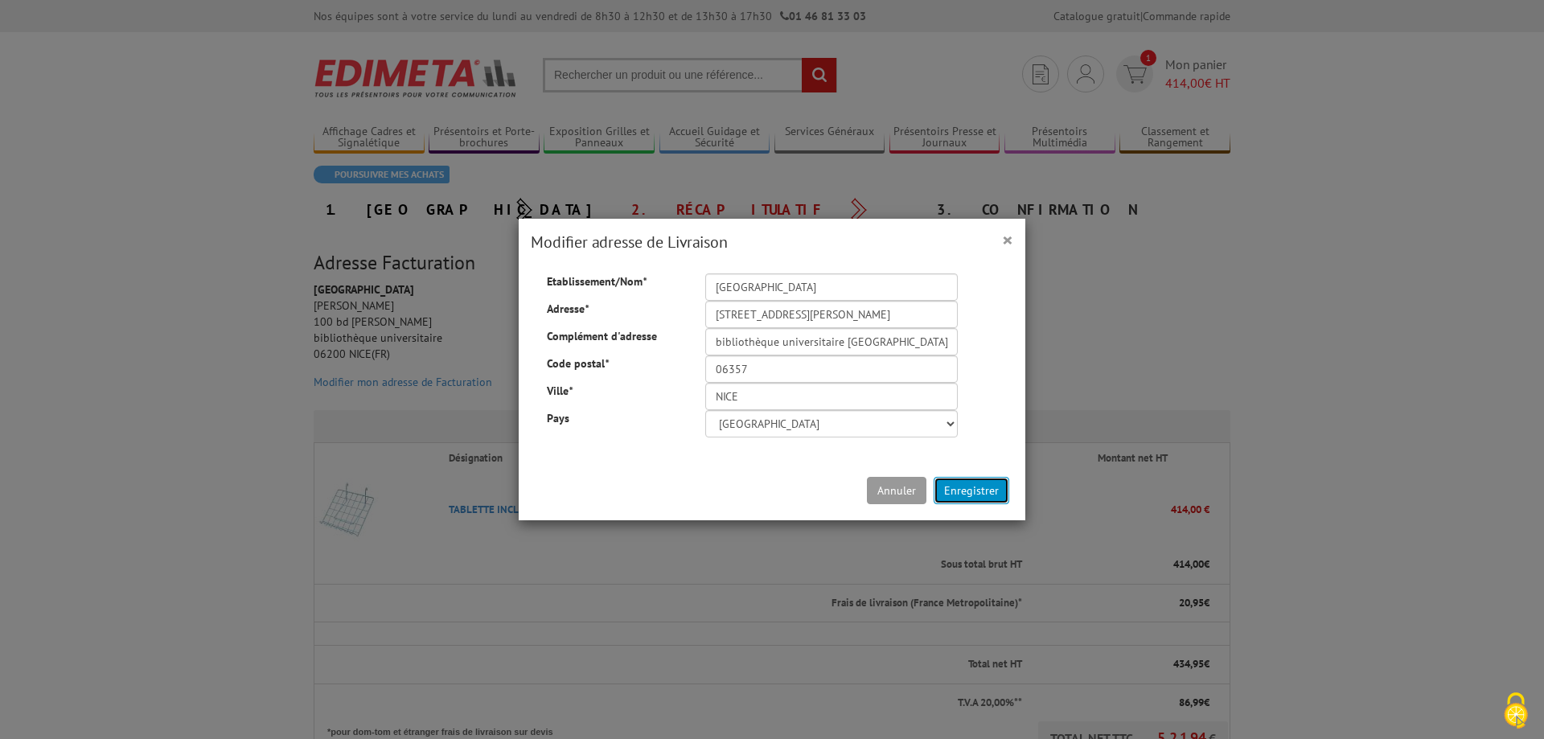
click at [972, 492] on button "Enregistrer" at bounding box center [972, 490] width 76 height 27
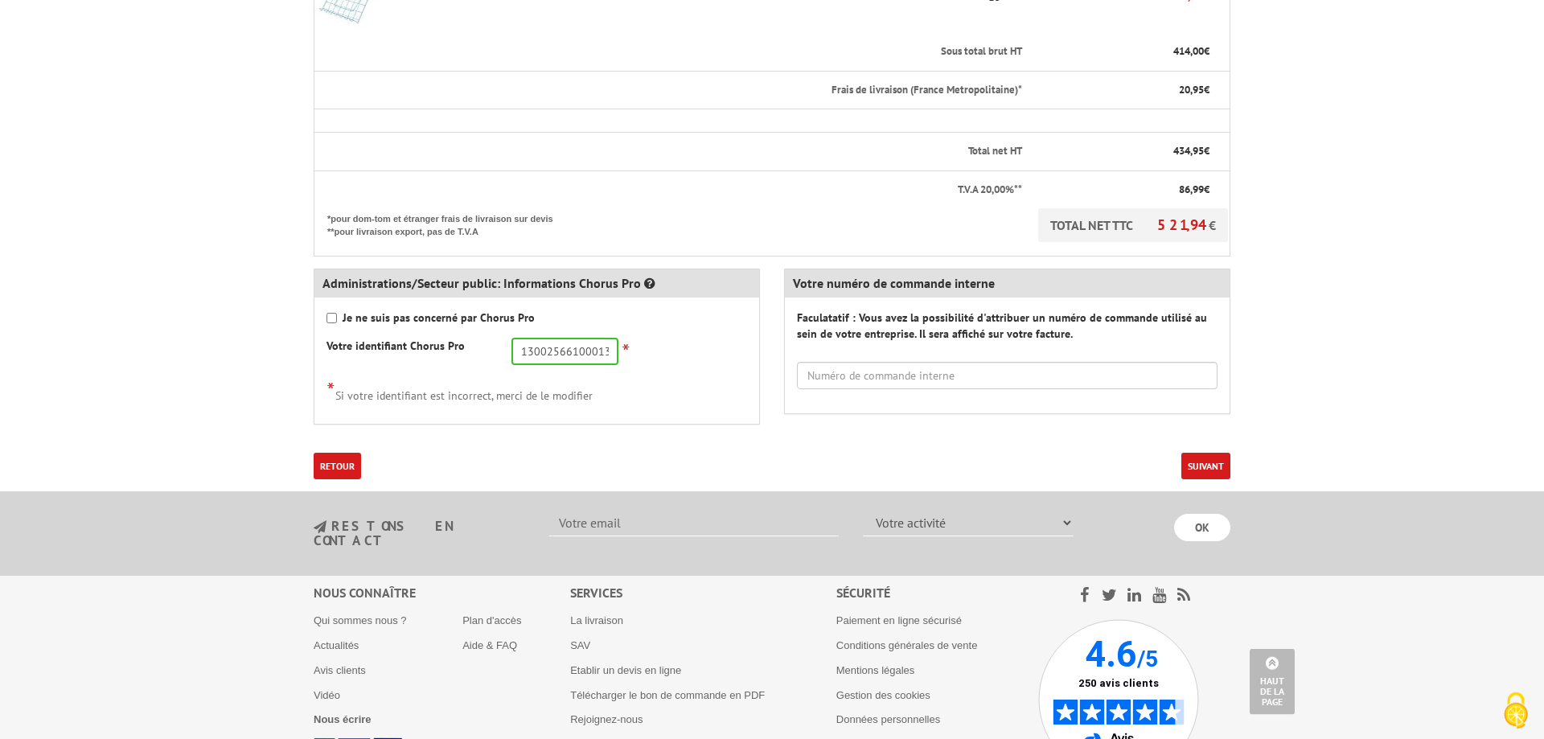
scroll to position [574, 0]
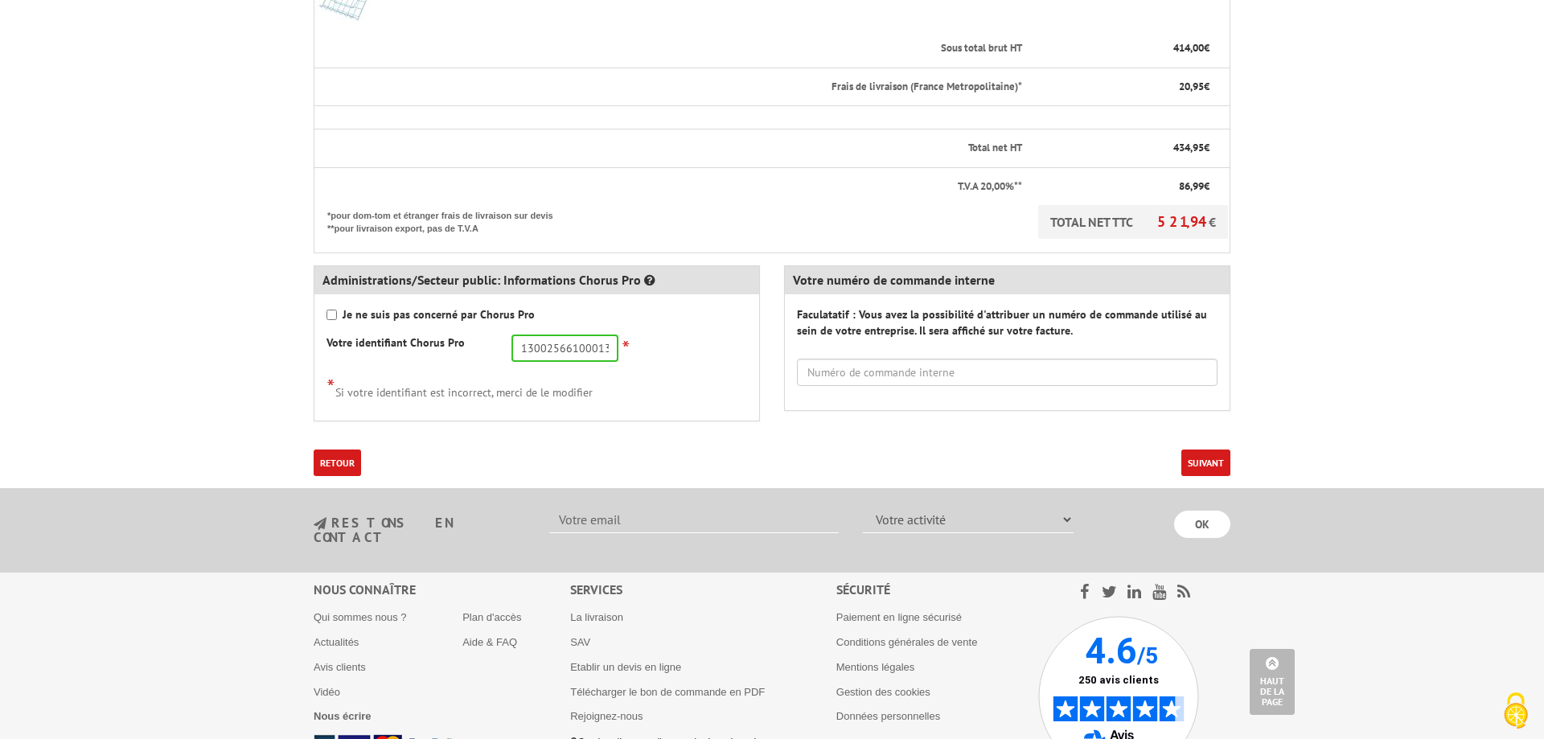
click at [1202, 463] on button "Suivant" at bounding box center [1205, 463] width 49 height 27
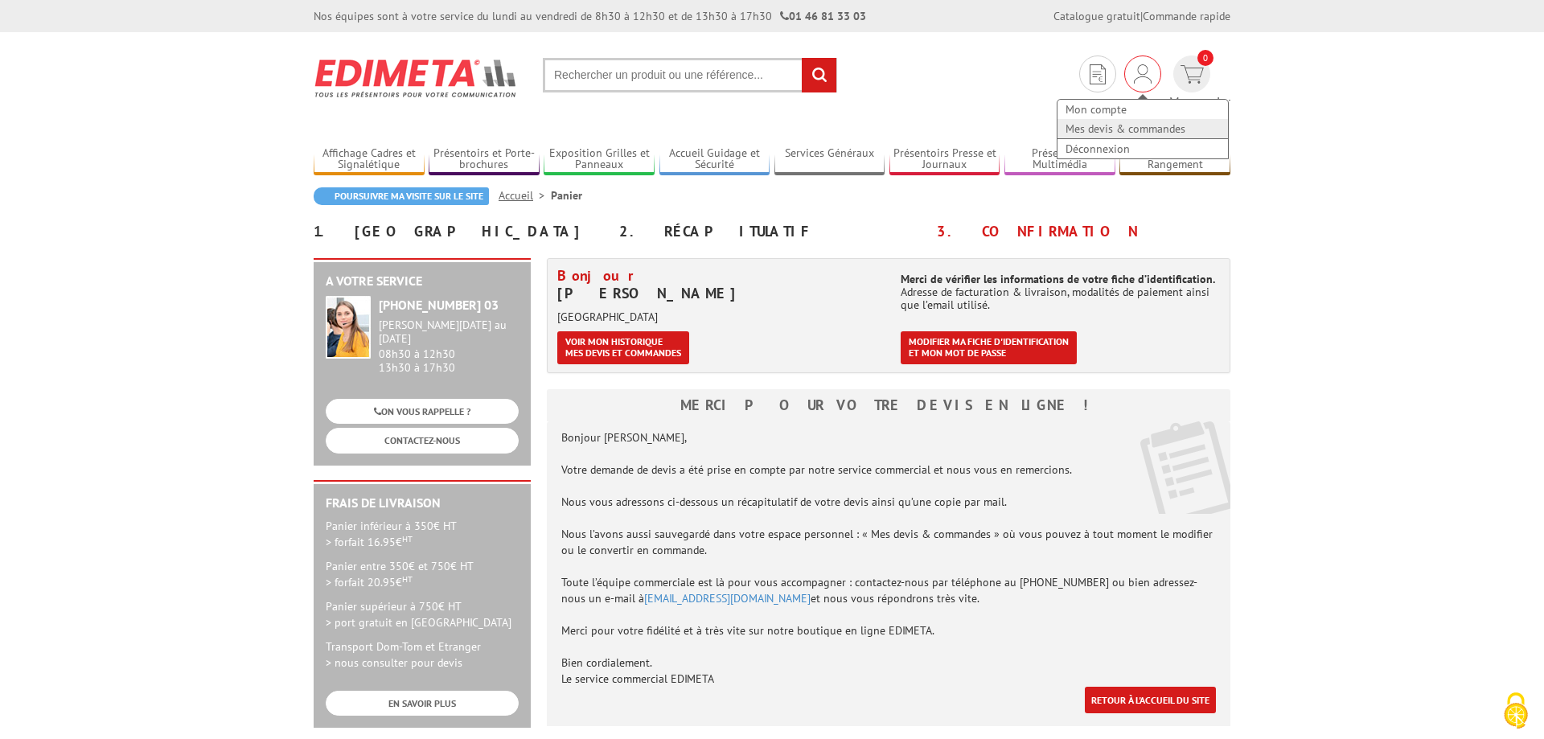
click at [1070, 129] on link "Mes devis & commandes" at bounding box center [1143, 128] width 170 height 19
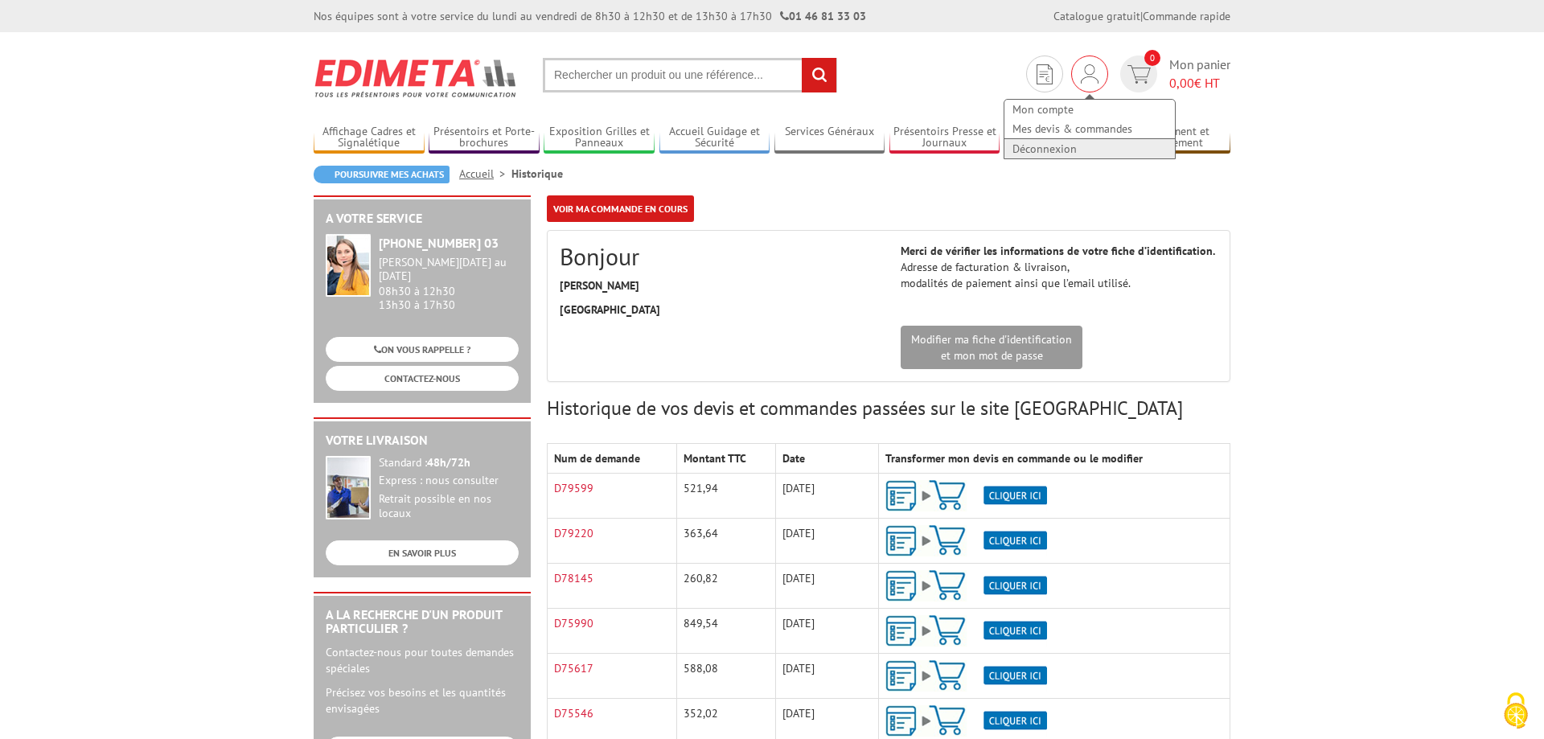
click at [1049, 146] on link "Déconnexion" at bounding box center [1089, 148] width 170 height 19
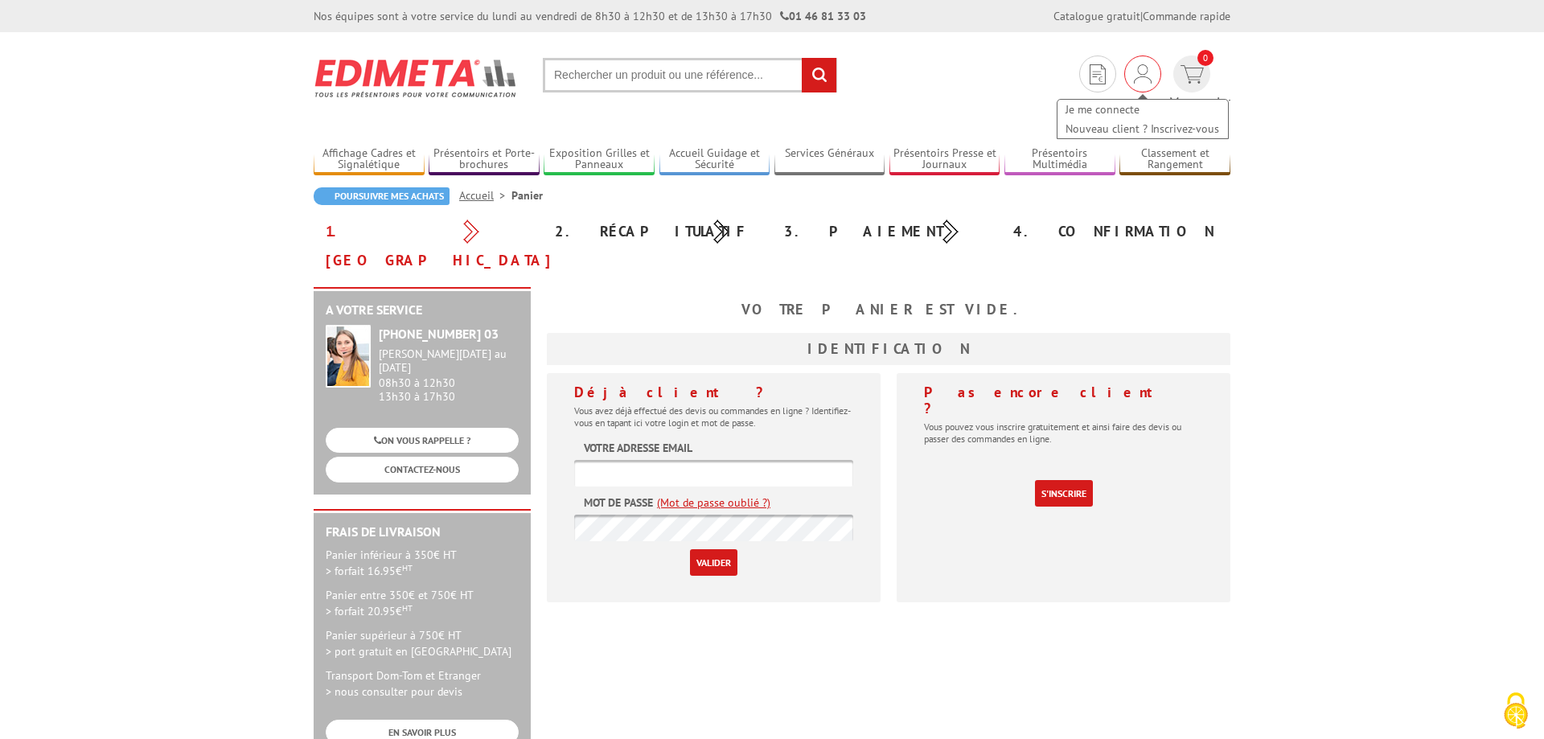
click at [1087, 83] on div "Je me connecte Nouveau client ? Inscrivez-vous" at bounding box center [1143, 111] width 174 height 57
